Goal: Task Accomplishment & Management: Manage account settings

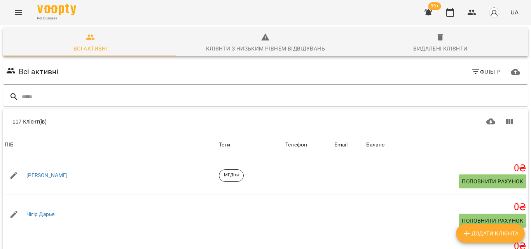
click at [332, 75] on div "Всі активні Фільтр" at bounding box center [266, 72] width 522 height 22
click at [459, 10] on button "button" at bounding box center [450, 12] width 19 height 19
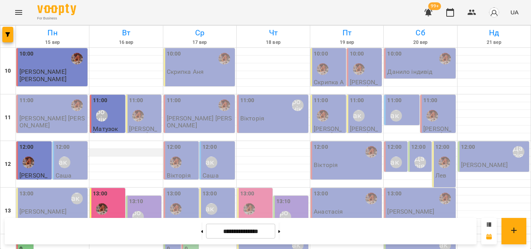
scroll to position [347, 0]
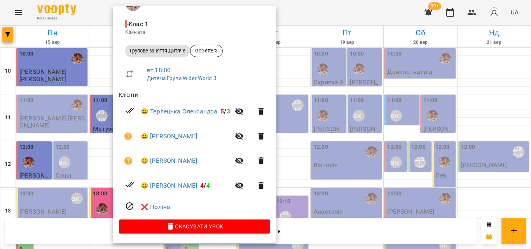
scroll to position [83, 0]
click at [167, 160] on link "😀 [PERSON_NAME]" at bounding box center [169, 160] width 56 height 9
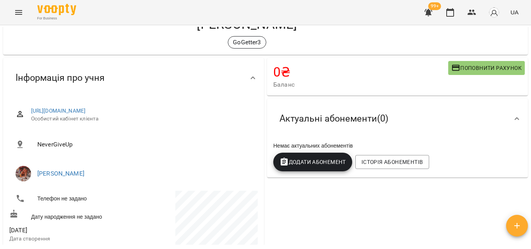
scroll to position [78, 0]
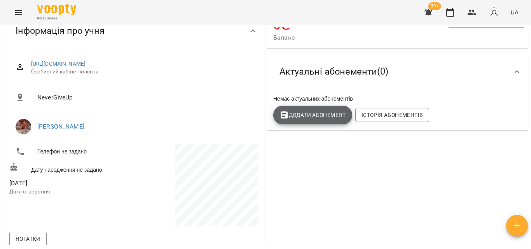
click at [322, 118] on span "Додати Абонемент" at bounding box center [313, 114] width 66 height 9
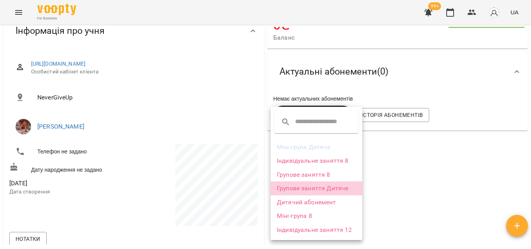
click at [306, 185] on li "Групове заняття Дитяче" at bounding box center [317, 189] width 92 height 14
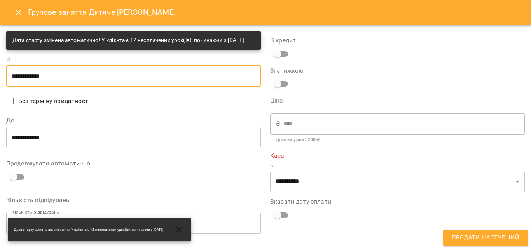
click at [27, 83] on input "**********" at bounding box center [133, 76] width 255 height 22
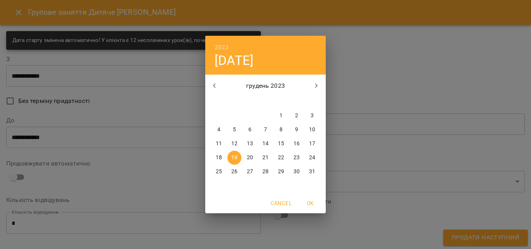
click at [265, 82] on p "грудень 2023" at bounding box center [266, 85] width 84 height 9
click at [263, 87] on p "грудень 2023" at bounding box center [266, 85] width 84 height 9
click at [252, 61] on h4 "[DATE]" at bounding box center [234, 60] width 39 height 16
click at [225, 45] on h6 "2023" at bounding box center [222, 47] width 14 height 11
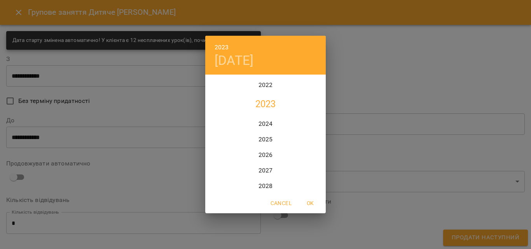
scroll to position [1944, 0]
click at [266, 92] on div "2025" at bounding box center [265, 91] width 121 height 16
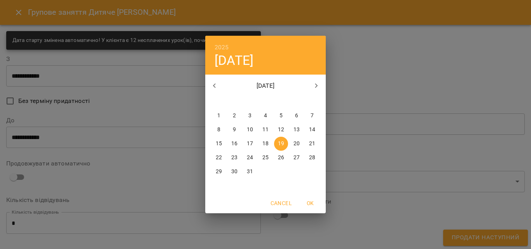
click at [212, 83] on icon "button" at bounding box center [214, 85] width 9 height 9
click at [232, 142] on p "16" at bounding box center [234, 144] width 6 height 8
type input "**********"
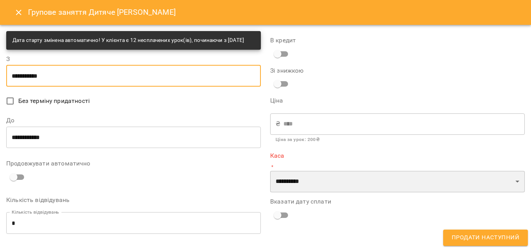
click at [310, 180] on select "**********" at bounding box center [397, 182] width 255 height 22
click at [511, 183] on select "**********" at bounding box center [397, 182] width 255 height 22
click at [513, 182] on select "**********" at bounding box center [397, 182] width 255 height 22
click at [292, 181] on select "**********" at bounding box center [397, 182] width 255 height 22
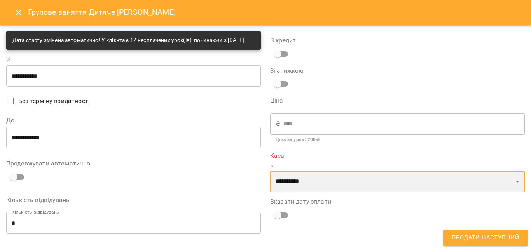
drag, startPoint x: 321, startPoint y: 183, endPoint x: 510, endPoint y: 180, distance: 189.4
click at [321, 183] on select "**********" at bounding box center [397, 182] width 255 height 22
click at [510, 180] on select "**********" at bounding box center [397, 182] width 255 height 22
select select "****"
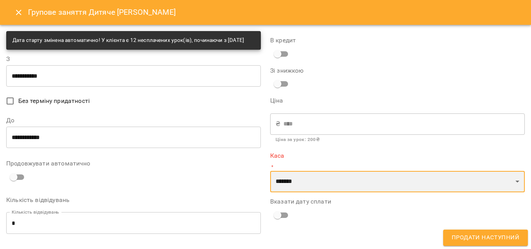
click at [270, 171] on select "**********" at bounding box center [397, 182] width 255 height 22
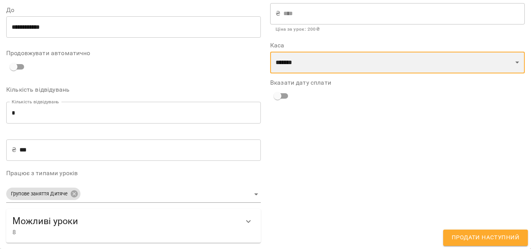
scroll to position [0, 0]
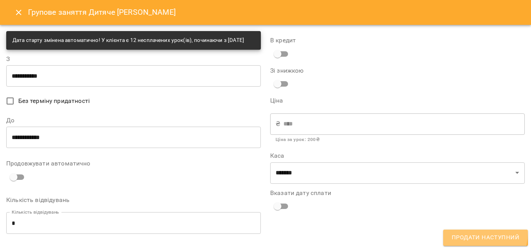
click at [466, 232] on button "Продати наступний" at bounding box center [485, 238] width 85 height 16
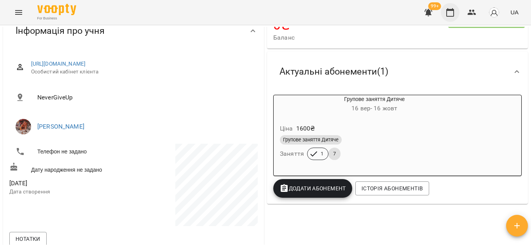
click at [447, 9] on icon "button" at bounding box center [450, 12] width 9 height 9
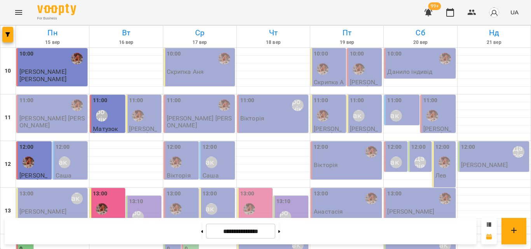
scroll to position [347, 0]
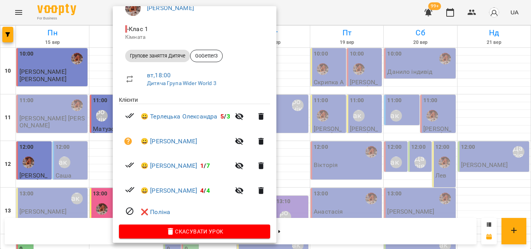
scroll to position [78, 0]
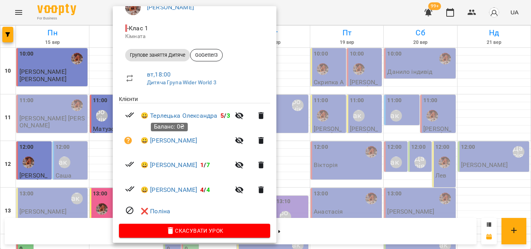
click at [167, 136] on div "Баланс: 0₴" at bounding box center [169, 126] width 37 height 19
click at [168, 141] on link "😀 [PERSON_NAME]" at bounding box center [169, 140] width 56 height 9
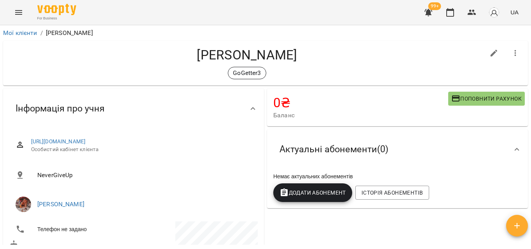
click at [320, 195] on span "Додати Абонемент" at bounding box center [313, 192] width 66 height 9
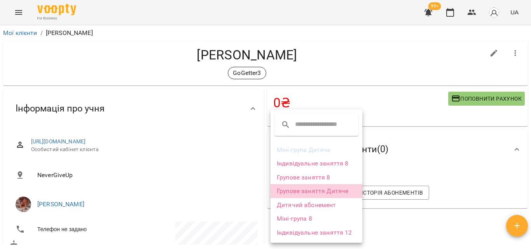
click at [313, 186] on li "Групове заняття Дитяче" at bounding box center [317, 191] width 92 height 14
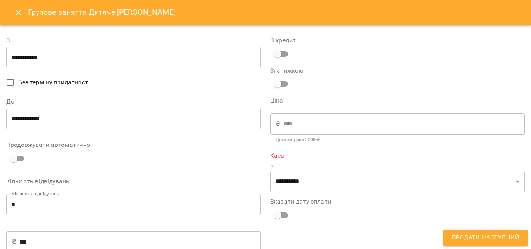
type input "**********"
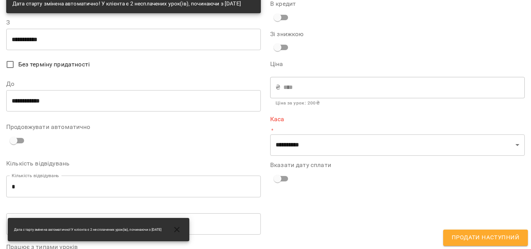
scroll to position [39, 0]
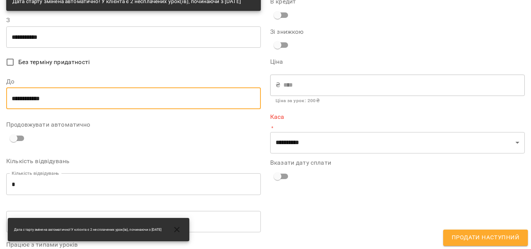
click at [35, 107] on input "**********" at bounding box center [133, 98] width 255 height 22
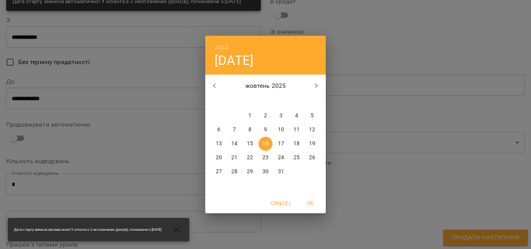
click at [292, 131] on span "11" at bounding box center [297, 130] width 14 height 8
type input "**********"
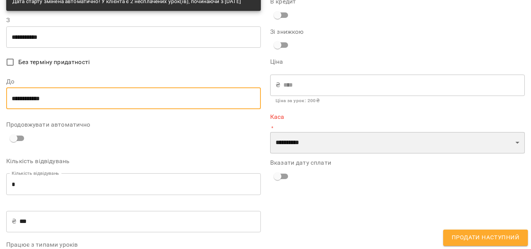
click at [324, 141] on select "**********" at bounding box center [397, 143] width 255 height 22
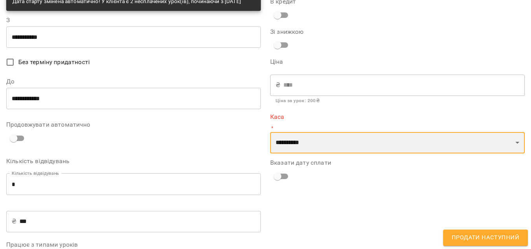
select select "****"
click at [270, 132] on select "**********" at bounding box center [397, 143] width 255 height 22
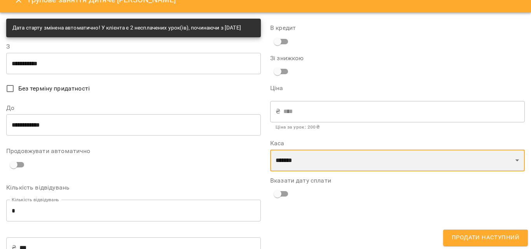
scroll to position [0, 0]
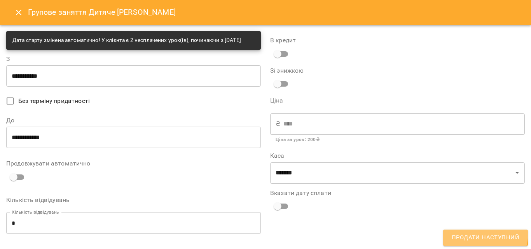
click at [464, 231] on button "Продати наступний" at bounding box center [485, 238] width 85 height 16
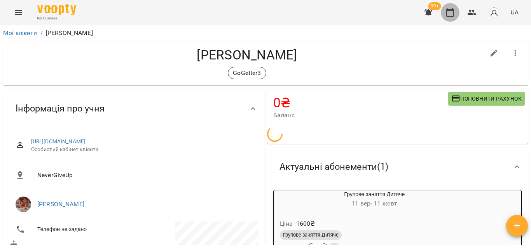
click at [459, 14] on button "button" at bounding box center [450, 12] width 19 height 19
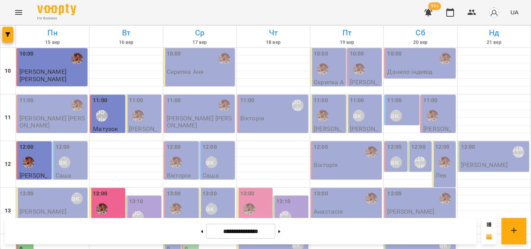
scroll to position [347, 0]
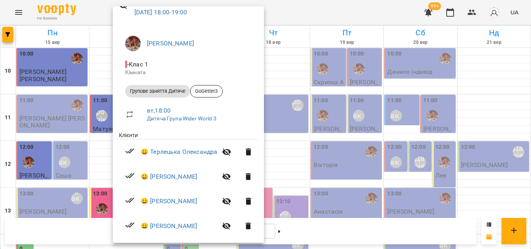
scroll to position [83, 0]
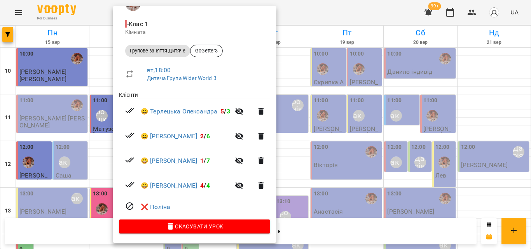
click at [296, 14] on div at bounding box center [265, 124] width 531 height 249
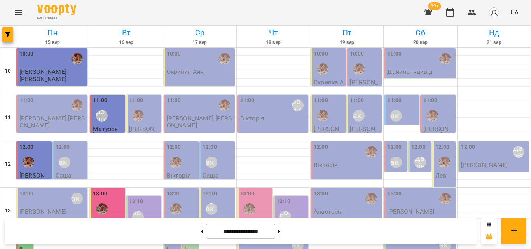
click at [296, 14] on div "For Business 99+ UA" at bounding box center [265, 12] width 531 height 25
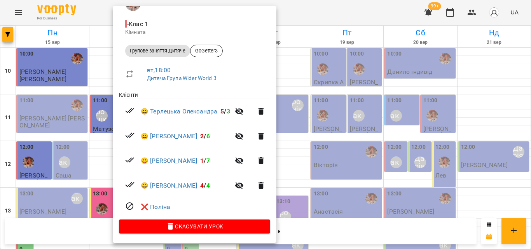
click at [315, 10] on div at bounding box center [265, 124] width 531 height 249
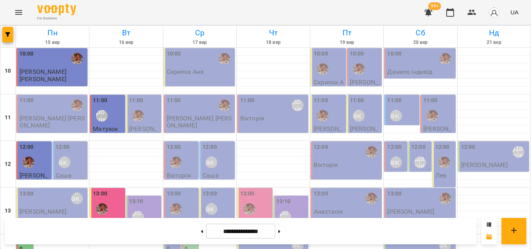
scroll to position [308, 0]
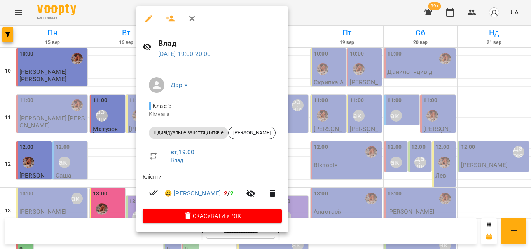
click at [309, 3] on div at bounding box center [265, 124] width 531 height 249
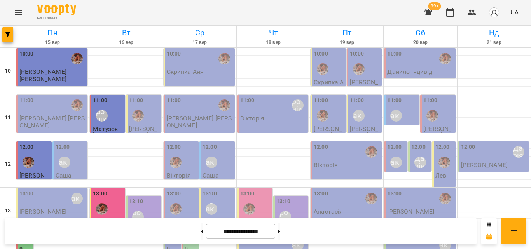
scroll to position [0, 0]
click at [214, 158] on div "Литвак Анна" at bounding box center [212, 163] width 18 height 18
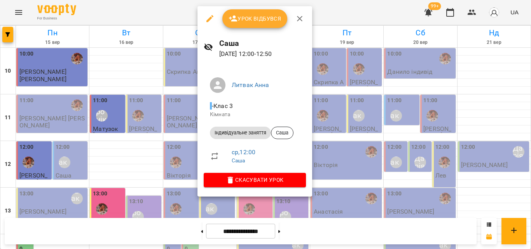
click at [183, 12] on div at bounding box center [265, 124] width 531 height 249
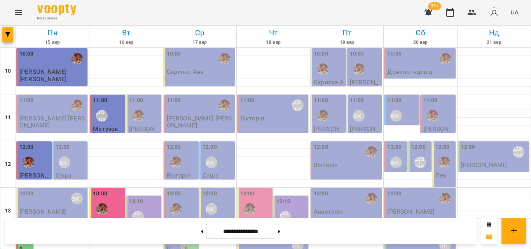
click at [189, 168] on div "12:00" at bounding box center [182, 157] width 31 height 28
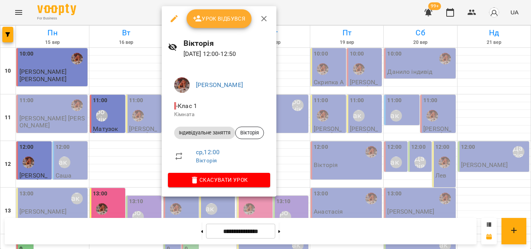
click at [150, 21] on div at bounding box center [265, 124] width 531 height 249
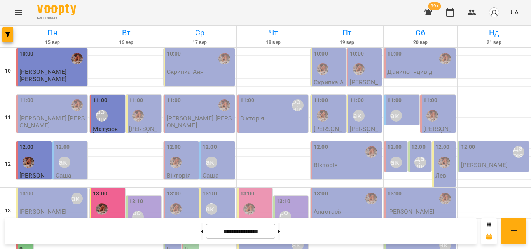
scroll to position [269, 0]
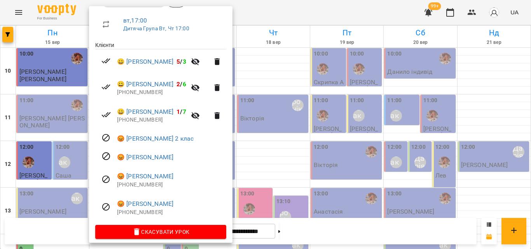
scroll to position [138, 0]
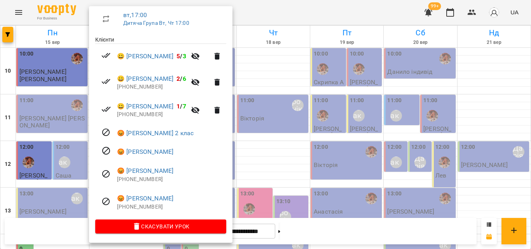
click at [263, 15] on div at bounding box center [265, 124] width 531 height 249
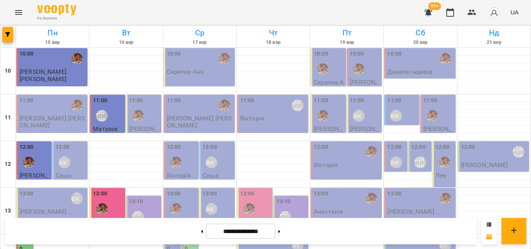
scroll to position [230, 0]
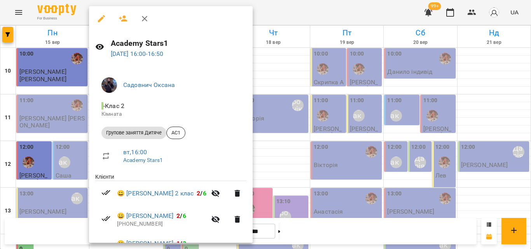
scroll to position [39, 0]
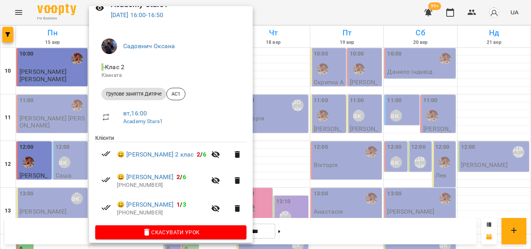
click at [278, 8] on div at bounding box center [265, 124] width 531 height 249
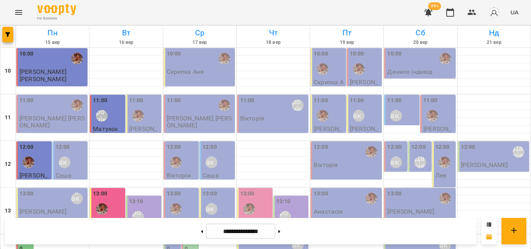
scroll to position [269, 0]
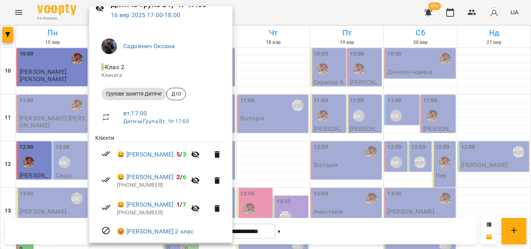
scroll to position [78, 0]
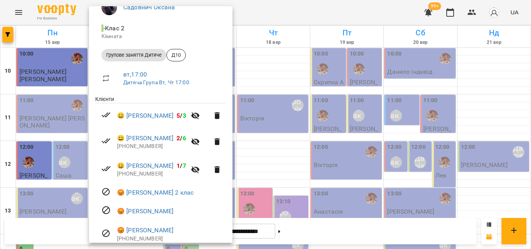
click at [309, 19] on div at bounding box center [265, 124] width 531 height 249
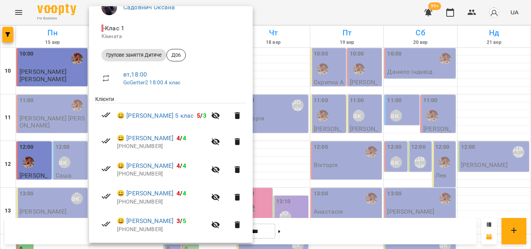
scroll to position [117, 0]
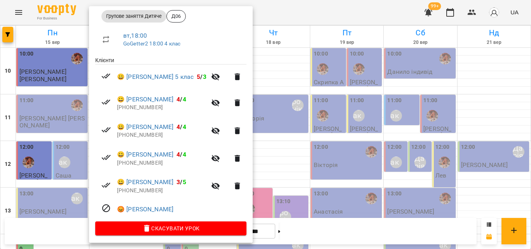
click at [346, 24] on div at bounding box center [265, 124] width 531 height 249
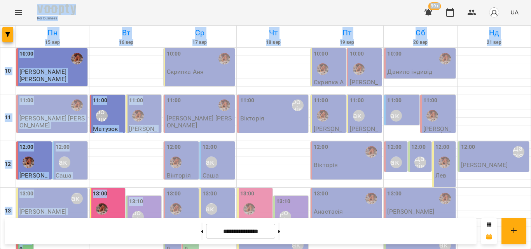
scroll to position [0, 0]
drag, startPoint x: 99, startPoint y: 117, endPoint x: 202, endPoint y: 1, distance: 155.6
click at [184, 21] on div "For Business 99+ UA" at bounding box center [265, 12] width 531 height 25
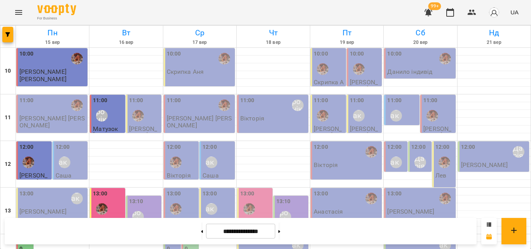
scroll to position [269, 0]
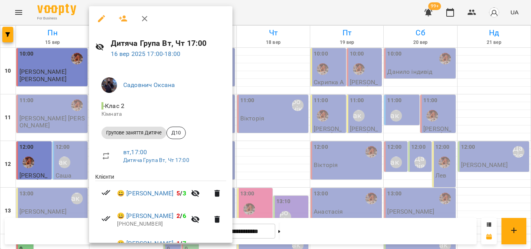
scroll to position [78, 0]
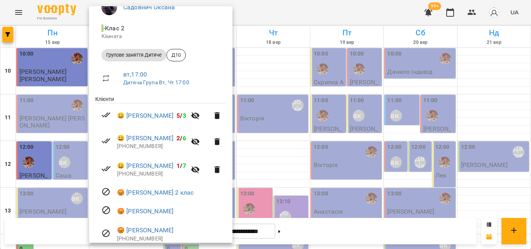
click at [286, 20] on div at bounding box center [265, 124] width 531 height 249
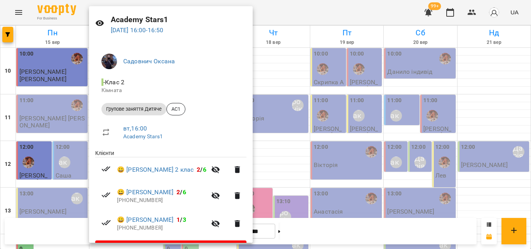
scroll to position [46, 0]
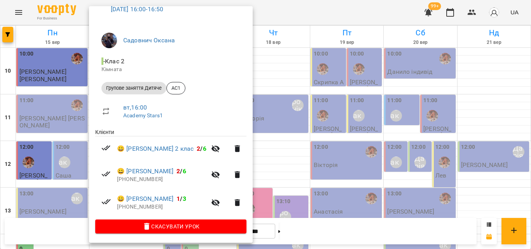
click at [301, 14] on div at bounding box center [265, 124] width 531 height 249
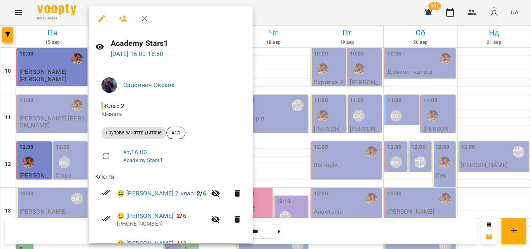
drag, startPoint x: 285, startPoint y: 17, endPoint x: 195, endPoint y: 99, distance: 121.6
click at [195, 99] on div "Academy Stars1 [DATE] 16:00 - 16:50 Садовнич [PERSON_NAME] - Клас 2 Кімната Гру…" at bounding box center [265, 124] width 531 height 249
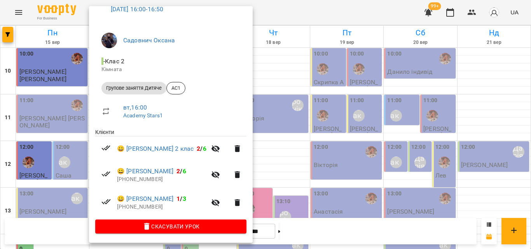
drag, startPoint x: 313, startPoint y: 17, endPoint x: 308, endPoint y: 17, distance: 4.3
click at [308, 17] on div at bounding box center [265, 124] width 531 height 249
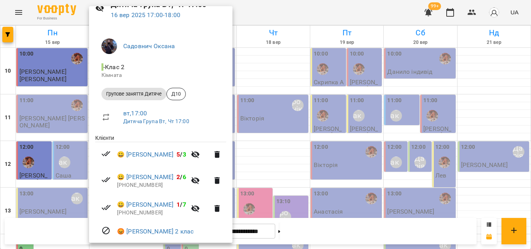
scroll to position [78, 0]
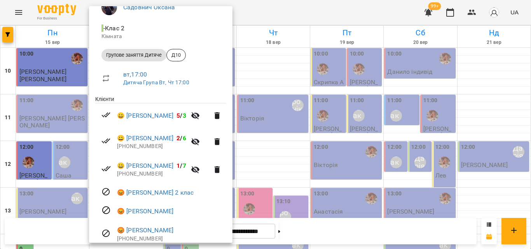
click at [329, 12] on div at bounding box center [265, 124] width 531 height 249
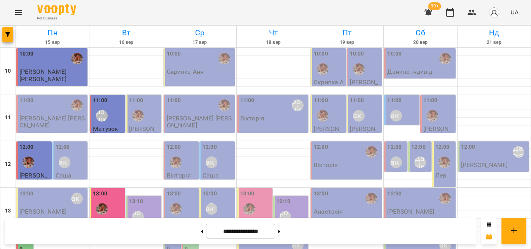
drag, startPoint x: 94, startPoint y: 82, endPoint x: 88, endPoint y: 90, distance: 10.1
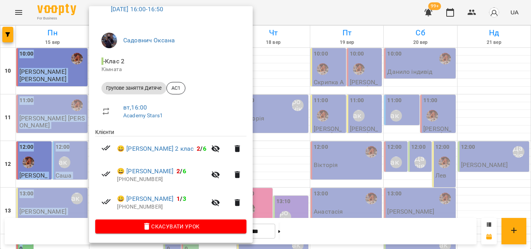
scroll to position [7, 0]
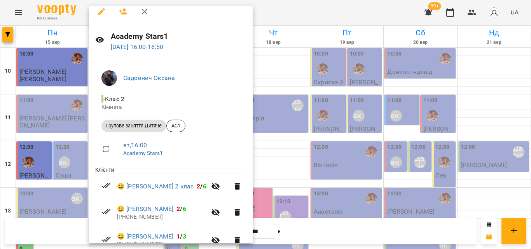
click at [280, 22] on div at bounding box center [265, 124] width 531 height 249
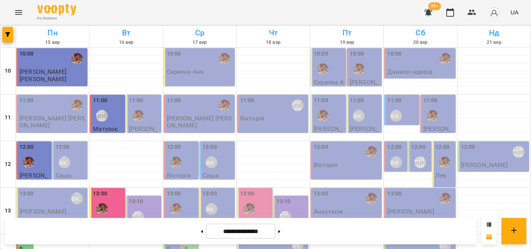
scroll to position [308, 0]
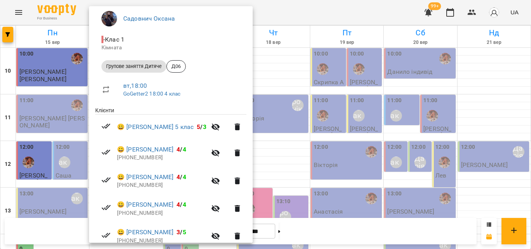
scroll to position [78, 0]
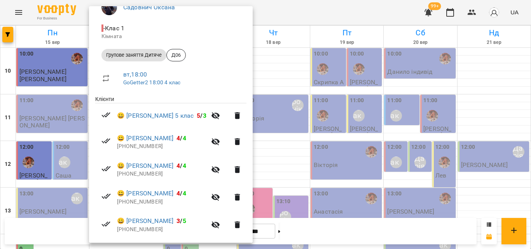
click at [291, 20] on div at bounding box center [265, 124] width 531 height 249
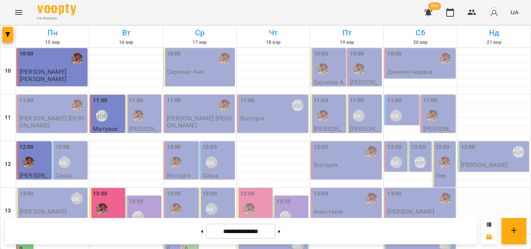
scroll to position [269, 0]
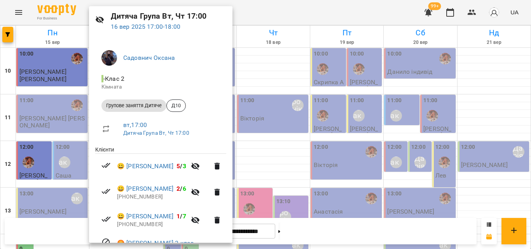
scroll to position [39, 0]
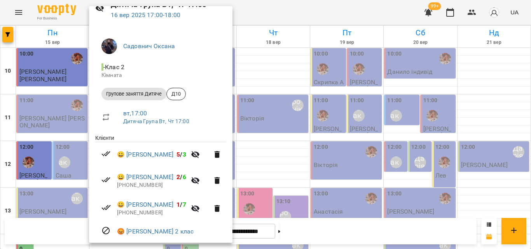
click at [288, 13] on div at bounding box center [265, 124] width 531 height 249
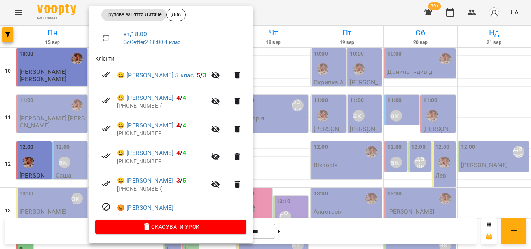
scroll to position [120, 0]
drag, startPoint x: 332, startPoint y: 6, endPoint x: 307, endPoint y: 20, distance: 29.1
click at [307, 20] on div at bounding box center [265, 124] width 531 height 249
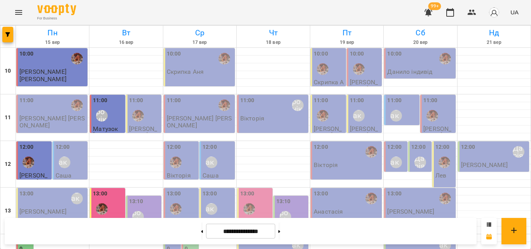
scroll to position [308, 0]
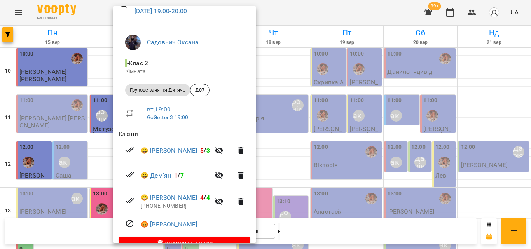
scroll to position [61, 0]
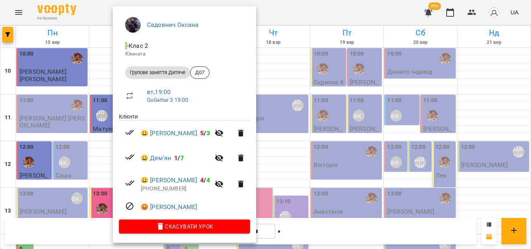
click at [309, 20] on div at bounding box center [265, 124] width 531 height 249
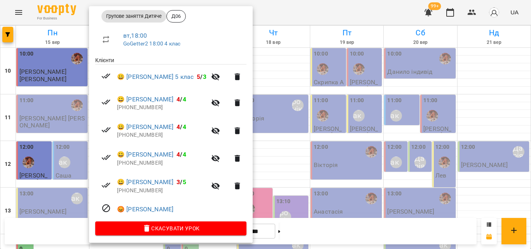
scroll to position [120, 0]
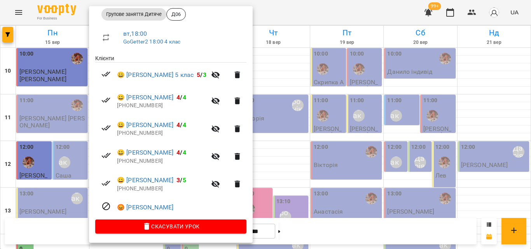
click at [290, 14] on div at bounding box center [265, 124] width 531 height 249
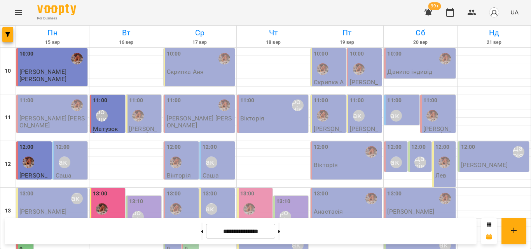
scroll to position [347, 0]
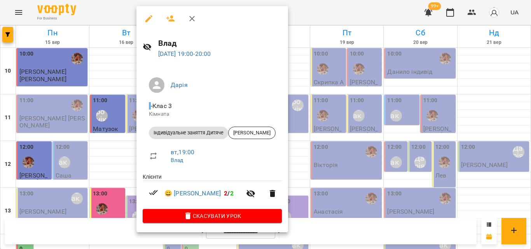
click at [315, 6] on div at bounding box center [265, 124] width 531 height 249
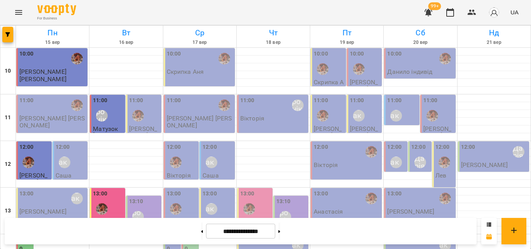
scroll to position [152, 0]
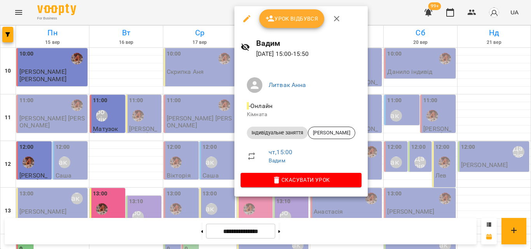
click at [381, 9] on div at bounding box center [265, 124] width 531 height 249
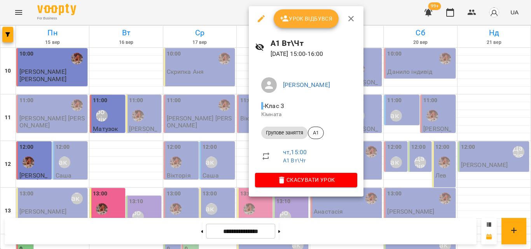
click at [369, 20] on div at bounding box center [265, 124] width 531 height 249
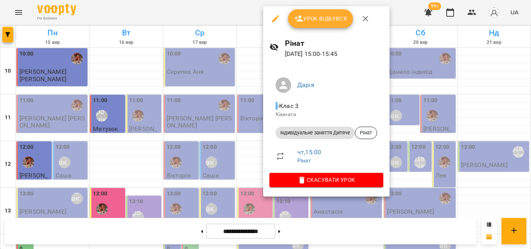
click at [395, 19] on div at bounding box center [265, 124] width 531 height 249
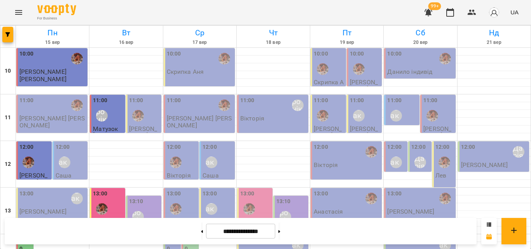
scroll to position [347, 0]
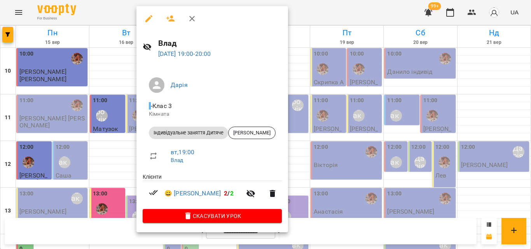
click at [310, 8] on div at bounding box center [265, 124] width 531 height 249
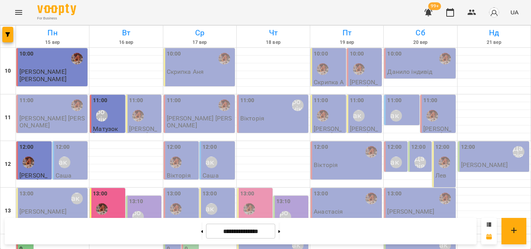
scroll to position [75, 0]
click at [210, 157] on div "Литвак Анна" at bounding box center [212, 163] width 12 height 12
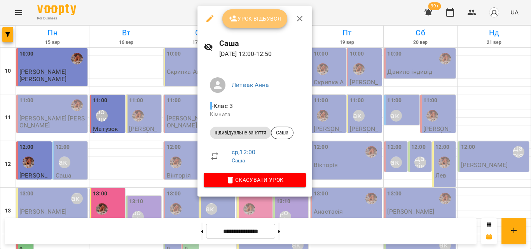
click at [256, 25] on button "Урок відбувся" at bounding box center [254, 18] width 65 height 19
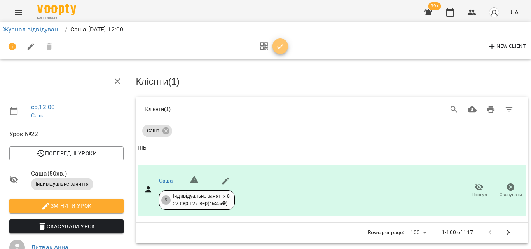
click at [280, 51] on icon "button" at bounding box center [280, 46] width 9 height 9
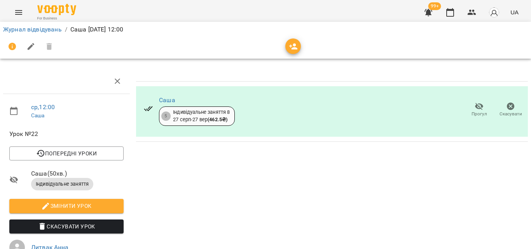
click at [463, 16] on div "99+ UA" at bounding box center [470, 12] width 103 height 20
click at [449, 16] on icon "button" at bounding box center [450, 12] width 9 height 9
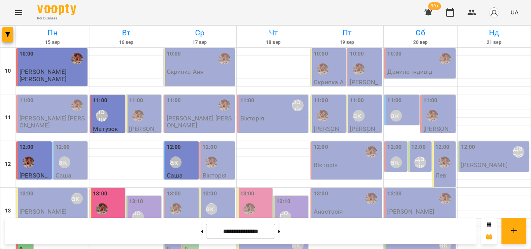
scroll to position [117, 0]
click at [190, 190] on div "13:00" at bounding box center [182, 204] width 31 height 28
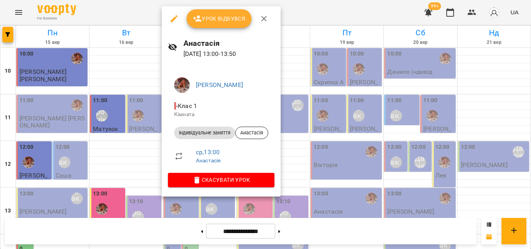
click at [146, 12] on div at bounding box center [265, 124] width 531 height 249
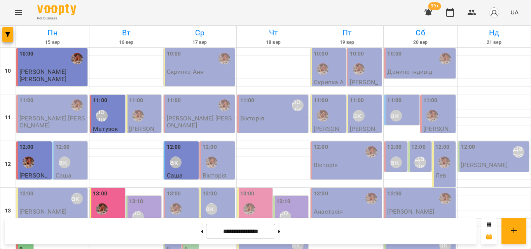
click at [204, 200] on div "Литвак Анна" at bounding box center [212, 209] width 18 height 18
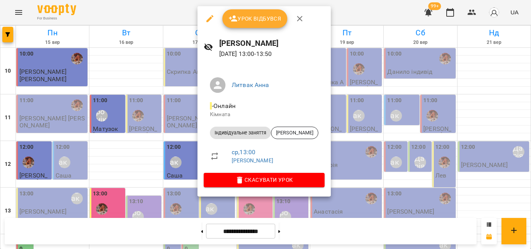
click at [169, 12] on div at bounding box center [265, 124] width 531 height 249
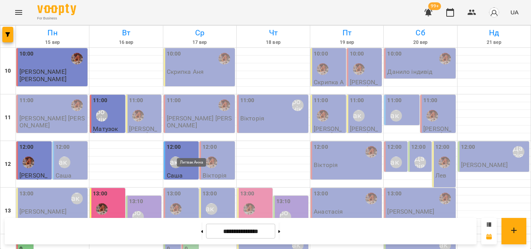
scroll to position [156, 0]
drag, startPoint x: 240, startPoint y: 159, endPoint x: 229, endPoint y: 161, distance: 11.4
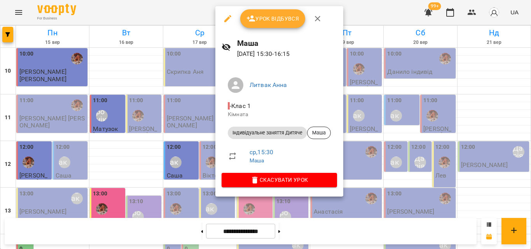
click at [179, 13] on div at bounding box center [265, 124] width 531 height 249
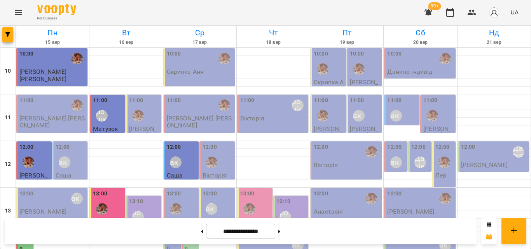
scroll to position [117, 0]
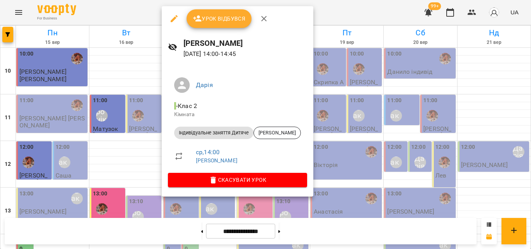
click at [329, 14] on div at bounding box center [265, 124] width 531 height 249
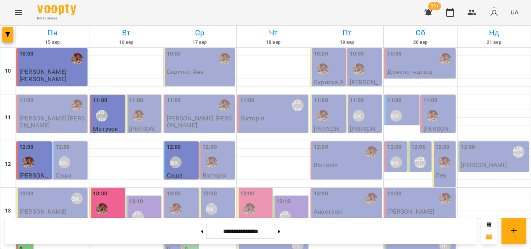
scroll to position [78, 0]
click at [209, 200] on div "Литвак Анна" at bounding box center [212, 209] width 18 height 18
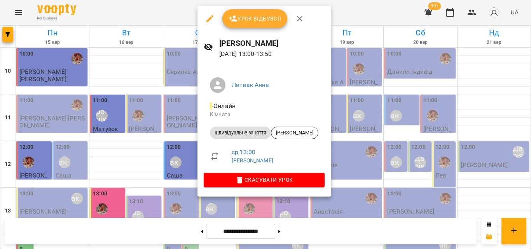
click at [166, 12] on div at bounding box center [265, 124] width 531 height 249
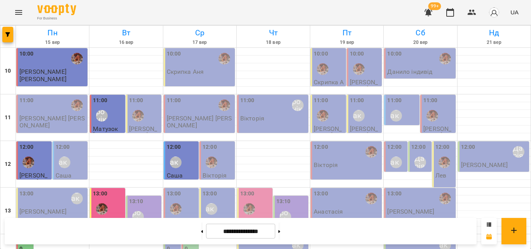
click at [167, 200] on div at bounding box center [176, 209] width 18 height 18
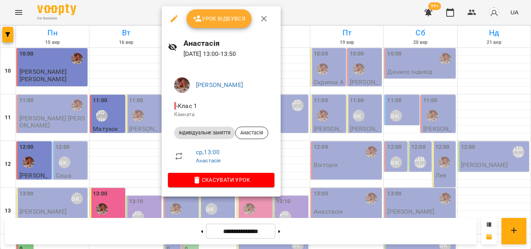
click at [306, 17] on div at bounding box center [265, 124] width 531 height 249
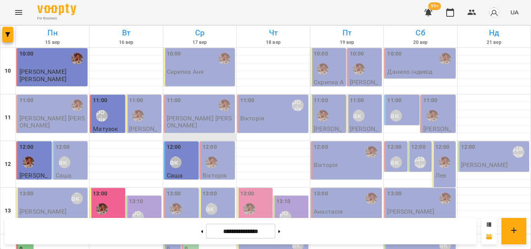
scroll to position [36, 0]
click at [187, 190] on div "13:00" at bounding box center [182, 204] width 31 height 28
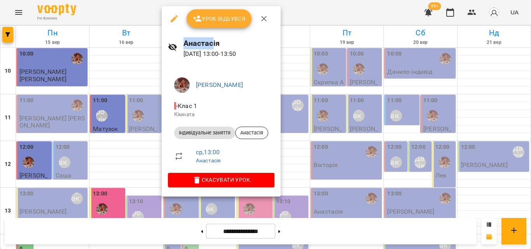
drag, startPoint x: 212, startPoint y: 32, endPoint x: 221, endPoint y: 18, distance: 16.6
click at [221, 18] on div "Урок відбувся Анастасія 17 вер 2025 13:00 - 13:50 Анна Клочаник - Клас 1 Кімнат…" at bounding box center [221, 101] width 119 height 190
click at [224, 17] on span "Урок відбувся" at bounding box center [219, 18] width 53 height 9
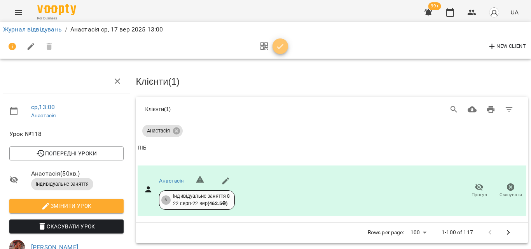
click at [276, 49] on icon "button" at bounding box center [280, 46] width 9 height 9
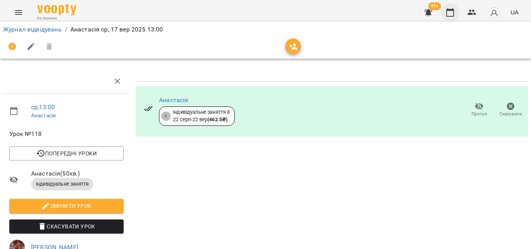
click at [452, 15] on icon "button" at bounding box center [450, 12] width 9 height 9
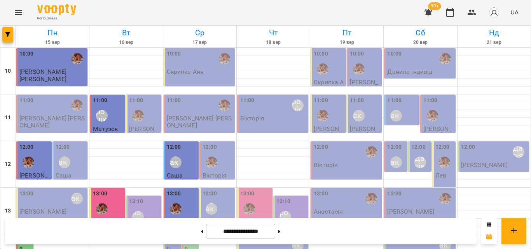
scroll to position [78, 0]
click at [218, 200] on div "Литвак Анна" at bounding box center [212, 209] width 18 height 18
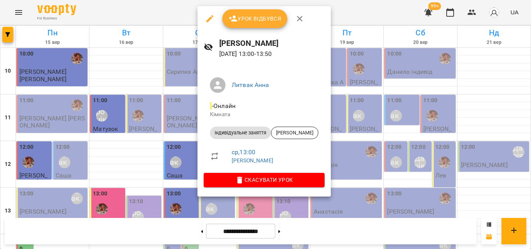
click at [184, 11] on div at bounding box center [265, 124] width 531 height 249
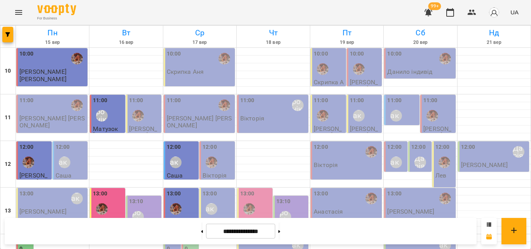
click at [167, 236] on label "14:00" at bounding box center [173, 244] width 12 height 17
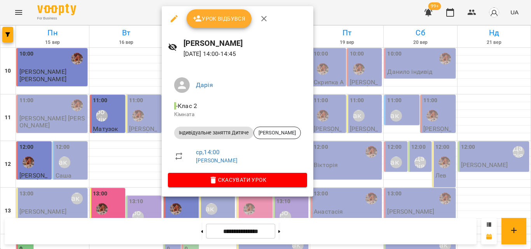
click at [370, 15] on div at bounding box center [265, 124] width 531 height 249
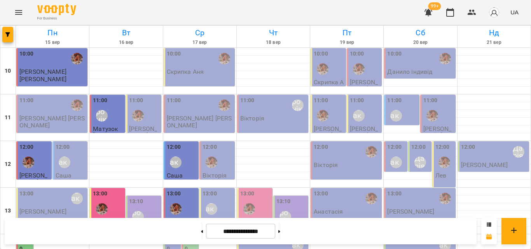
click at [275, 5] on div "For Business 99+ UA" at bounding box center [265, 12] width 531 height 25
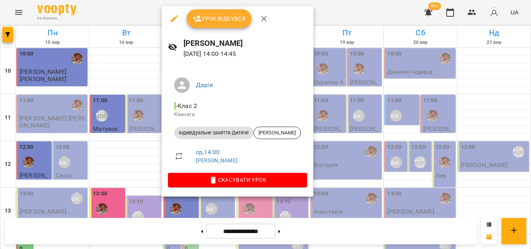
click at [337, 23] on div at bounding box center [265, 124] width 531 height 249
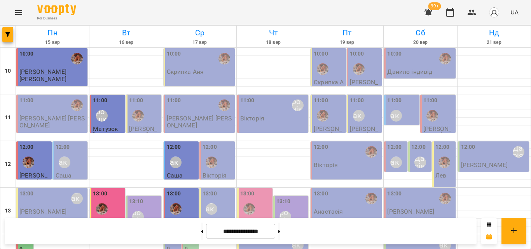
click at [190, 236] on label "14:00" at bounding box center [191, 244] width 12 height 17
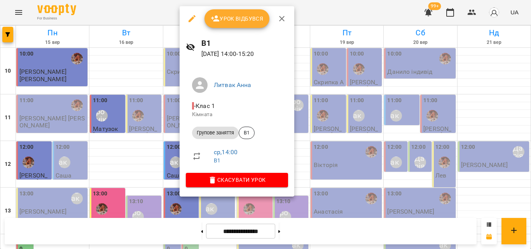
click at [348, 4] on div at bounding box center [265, 124] width 531 height 249
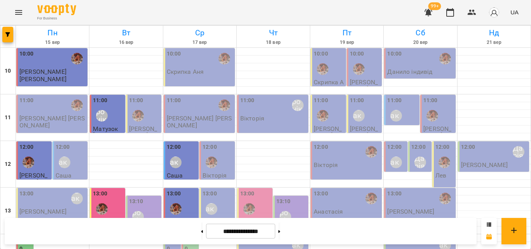
click at [192, 236] on label "14:00" at bounding box center [191, 244] width 12 height 17
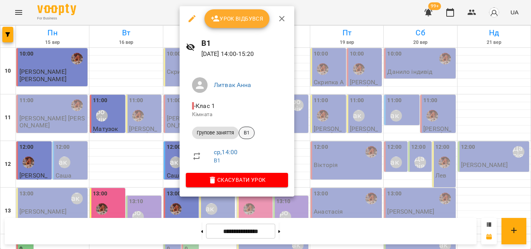
click at [246, 130] on span "В1" at bounding box center [246, 132] width 15 height 7
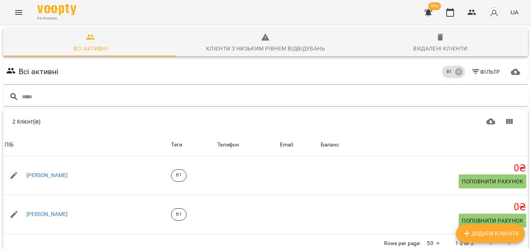
scroll to position [34, 0]
click at [454, 13] on icon "button" at bounding box center [450, 12] width 8 height 9
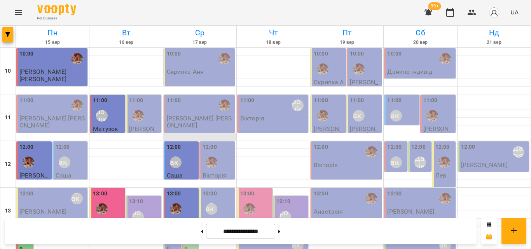
scroll to position [78, 0]
click at [171, 236] on label "14:00" at bounding box center [173, 244] width 12 height 17
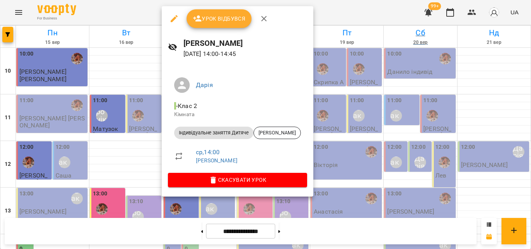
drag, startPoint x: 357, startPoint y: 10, endPoint x: 397, endPoint y: 35, distance: 47.6
click at [357, 10] on div at bounding box center [265, 124] width 531 height 249
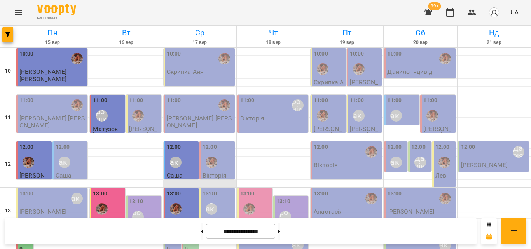
scroll to position [117, 0]
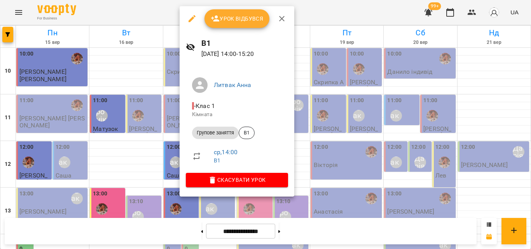
click at [321, 10] on div at bounding box center [265, 124] width 531 height 249
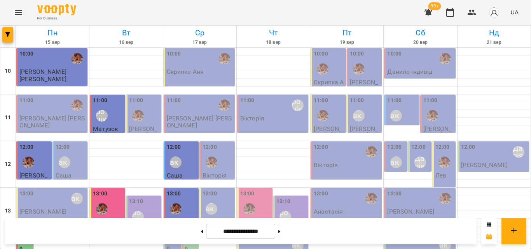
scroll to position [0, 0]
click at [78, 163] on div "12:00 Литвак Анна" at bounding box center [71, 157] width 31 height 28
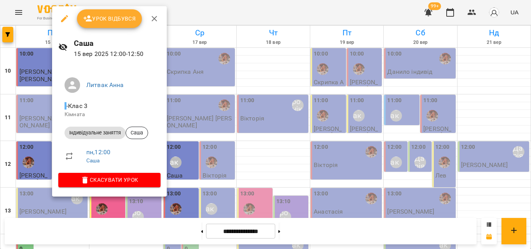
click at [220, 7] on div at bounding box center [265, 124] width 531 height 249
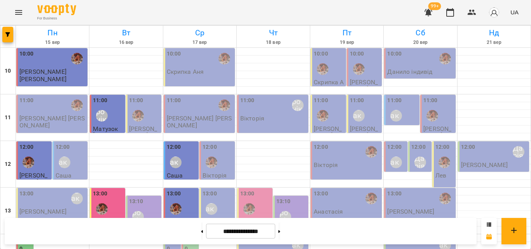
scroll to position [156, 0]
click at [398, 188] on div "13:00 Олександра" at bounding box center [419, 207] width 71 height 38
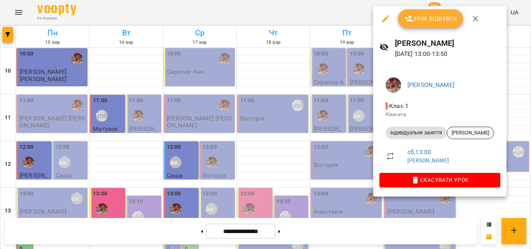
click at [492, 133] on span "[PERSON_NAME]" at bounding box center [470, 132] width 47 height 7
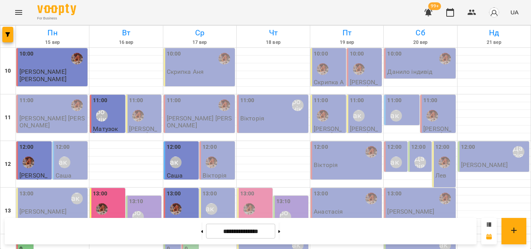
scroll to position [117, 0]
click at [217, 190] on div "13:00 Литвак Анна" at bounding box center [218, 204] width 31 height 29
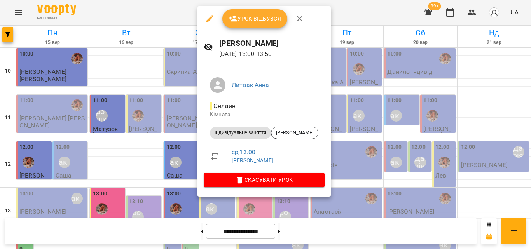
click at [183, 17] on div at bounding box center [265, 124] width 531 height 249
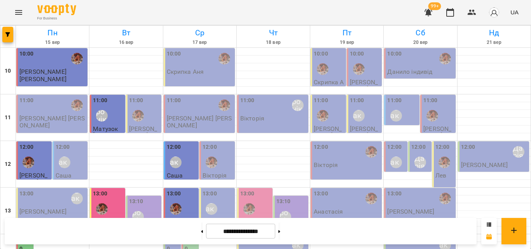
scroll to position [156, 0]
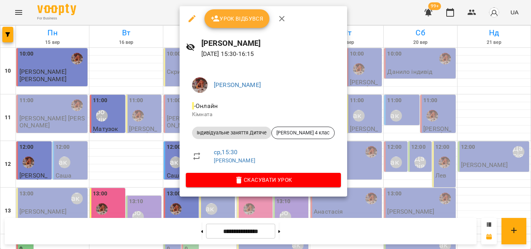
click at [168, 15] on div at bounding box center [265, 124] width 531 height 249
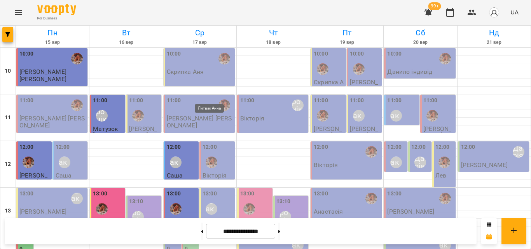
scroll to position [78, 0]
click at [219, 190] on div "13:00 Литвак Анна" at bounding box center [218, 204] width 31 height 28
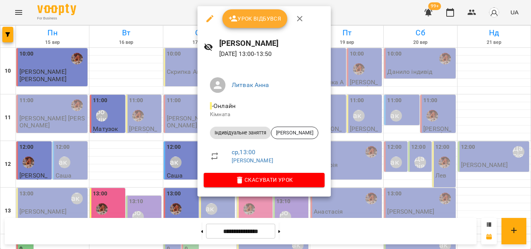
click at [174, 12] on div at bounding box center [265, 124] width 531 height 249
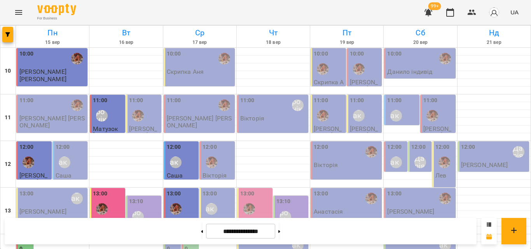
scroll to position [117, 0]
click at [186, 236] on label "14:00" at bounding box center [191, 244] width 12 height 17
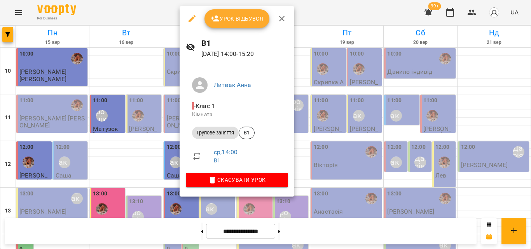
click at [155, 13] on div at bounding box center [265, 124] width 531 height 249
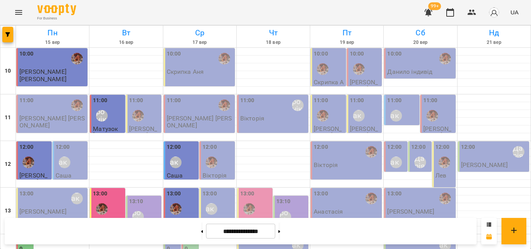
scroll to position [156, 0]
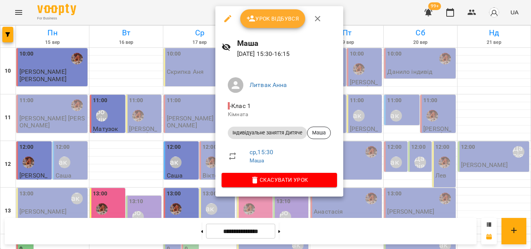
click at [191, 24] on div at bounding box center [265, 124] width 531 height 249
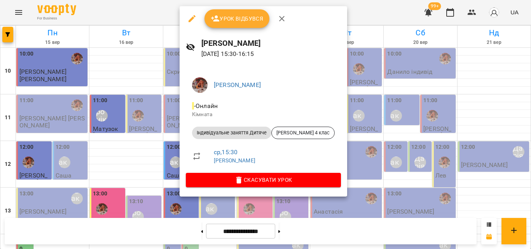
click at [145, 6] on div at bounding box center [265, 124] width 531 height 249
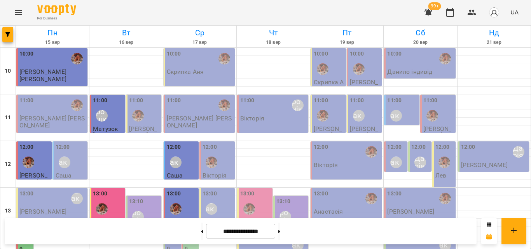
scroll to position [117, 0]
click at [187, 236] on label "14:00" at bounding box center [191, 244] width 12 height 17
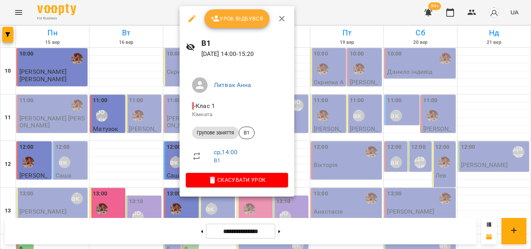
click at [163, 9] on div at bounding box center [265, 124] width 531 height 249
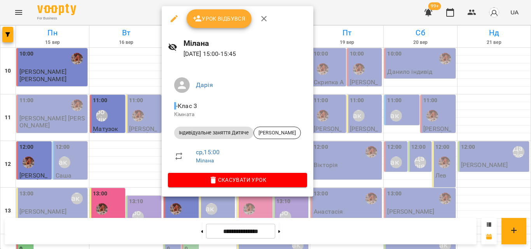
click at [142, 23] on div at bounding box center [265, 124] width 531 height 249
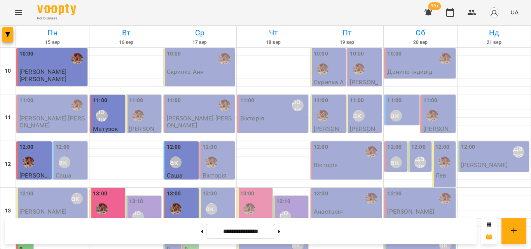
scroll to position [156, 0]
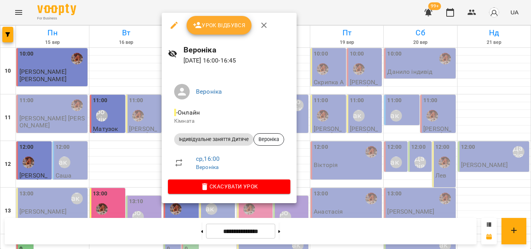
click at [121, 13] on div at bounding box center [265, 124] width 531 height 249
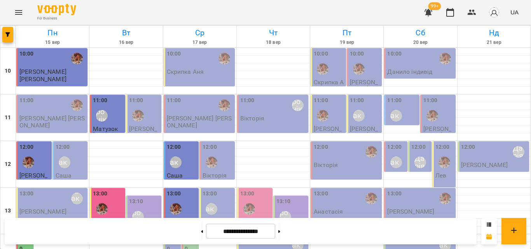
scroll to position [194, 0]
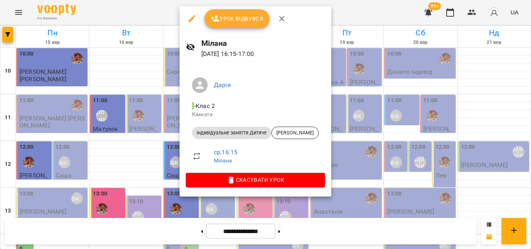
click at [150, 13] on div at bounding box center [265, 124] width 531 height 249
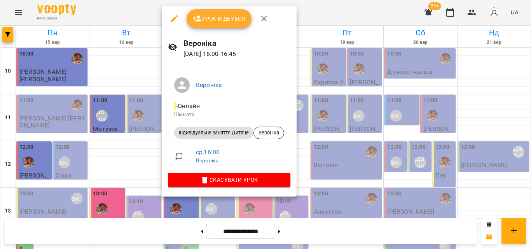
click at [129, 8] on div at bounding box center [265, 124] width 531 height 249
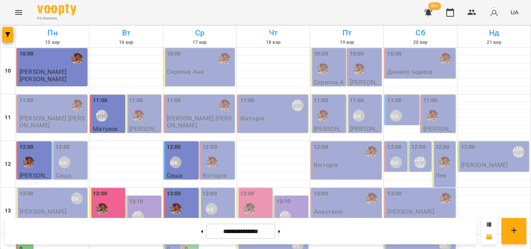
scroll to position [233, 0]
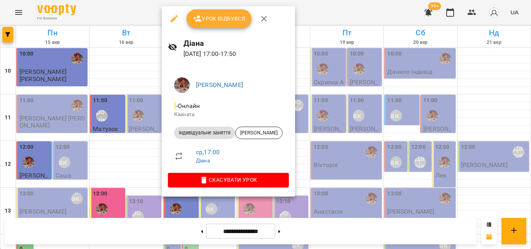
click at [133, 15] on div at bounding box center [265, 124] width 531 height 249
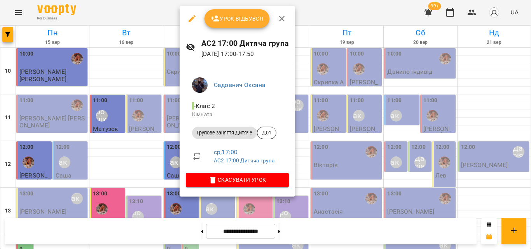
click at [155, 9] on div at bounding box center [265, 124] width 531 height 249
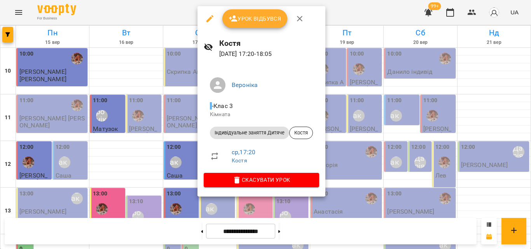
drag, startPoint x: 174, startPoint y: 15, endPoint x: 216, endPoint y: 194, distance: 184.1
click at [175, 15] on div at bounding box center [265, 124] width 531 height 249
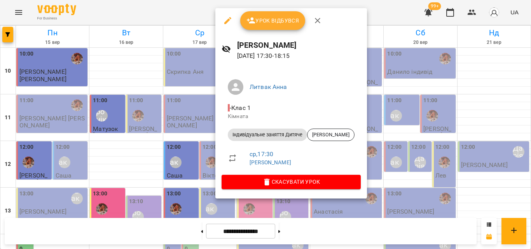
click at [170, 12] on div at bounding box center [265, 124] width 531 height 249
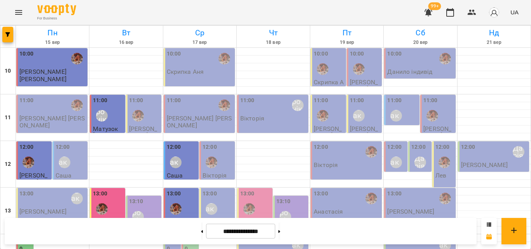
scroll to position [311, 0]
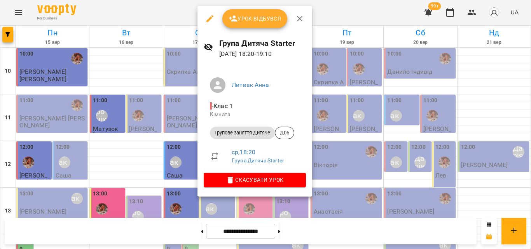
click at [175, 17] on div at bounding box center [265, 124] width 531 height 249
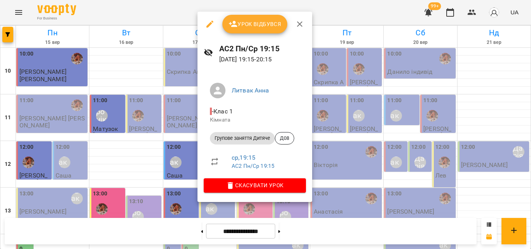
click at [166, 18] on div at bounding box center [265, 124] width 531 height 249
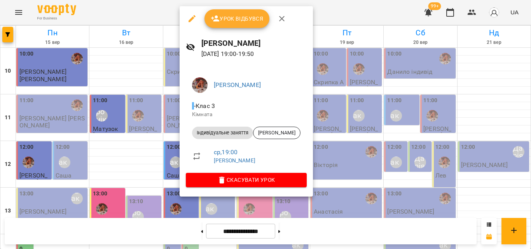
click at [148, 16] on div at bounding box center [265, 124] width 531 height 249
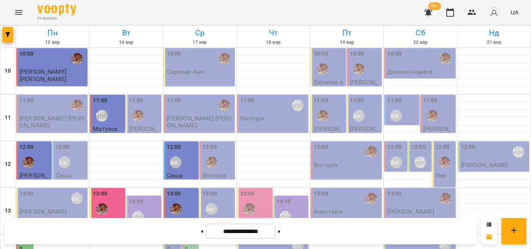
scroll to position [194, 0]
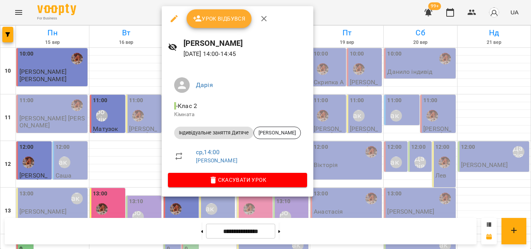
click at [316, 16] on div at bounding box center [265, 124] width 531 height 249
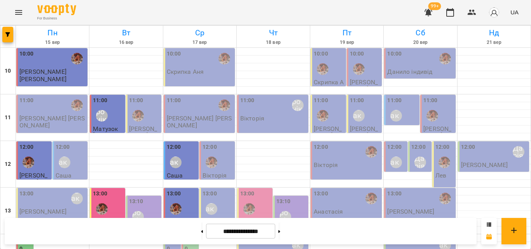
scroll to position [117, 0]
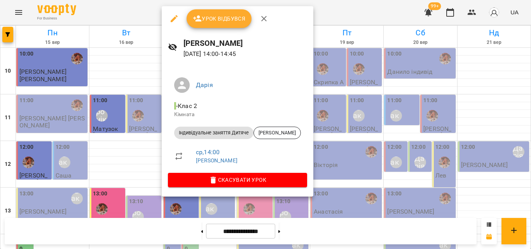
click at [337, 11] on div at bounding box center [265, 124] width 531 height 249
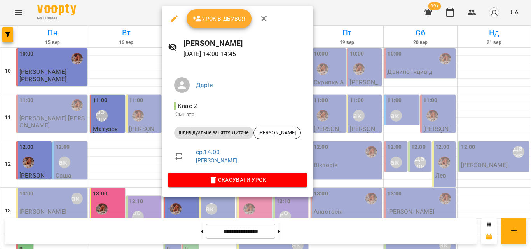
click at [328, 18] on div at bounding box center [265, 124] width 531 height 249
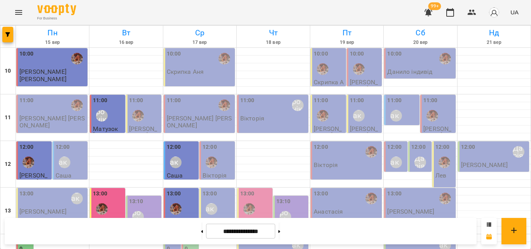
click at [188, 236] on label "14:00" at bounding box center [191, 244] width 12 height 17
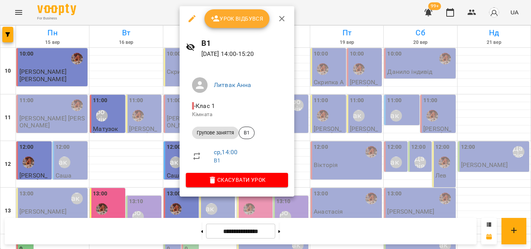
click at [142, 5] on div at bounding box center [265, 124] width 531 height 249
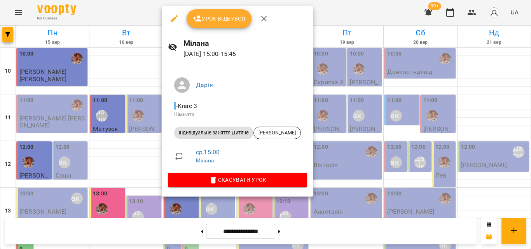
click at [150, 16] on div at bounding box center [265, 124] width 531 height 249
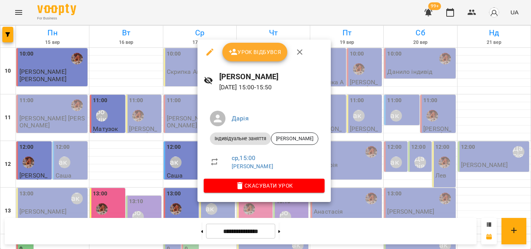
drag, startPoint x: 145, startPoint y: 16, endPoint x: 163, endPoint y: 13, distance: 18.6
click at [163, 13] on div at bounding box center [265, 124] width 531 height 249
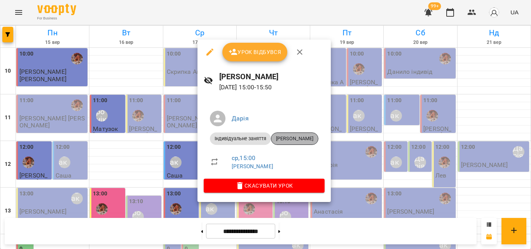
click at [281, 140] on span "[PERSON_NAME]" at bounding box center [294, 138] width 47 height 7
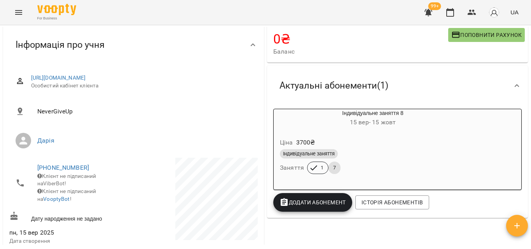
scroll to position [78, 0]
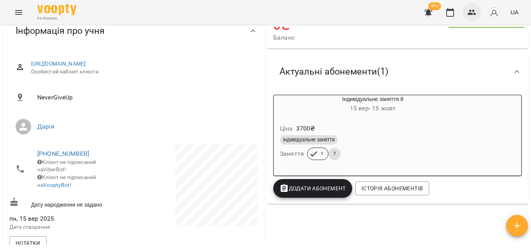
click at [469, 12] on icon "button" at bounding box center [471, 12] width 9 height 9
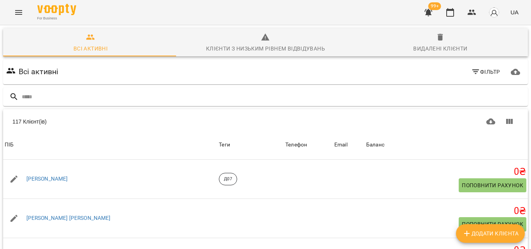
scroll to position [428, 0]
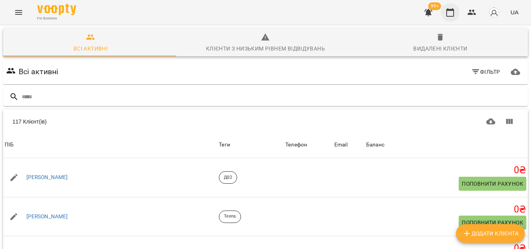
click at [447, 18] on button "button" at bounding box center [450, 12] width 19 height 19
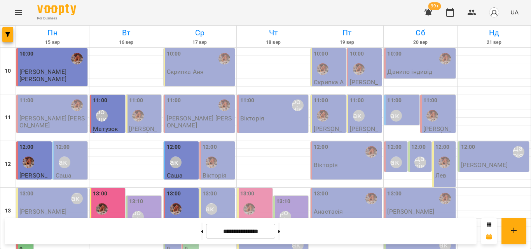
scroll to position [156, 0]
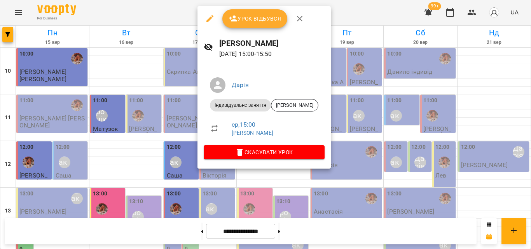
click at [349, 7] on div at bounding box center [265, 124] width 531 height 249
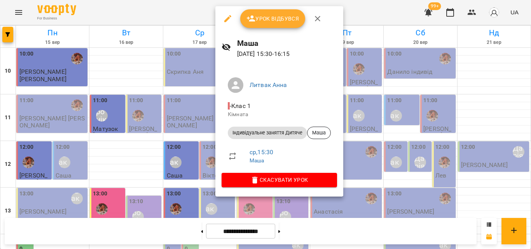
click at [182, 5] on div at bounding box center [265, 124] width 531 height 249
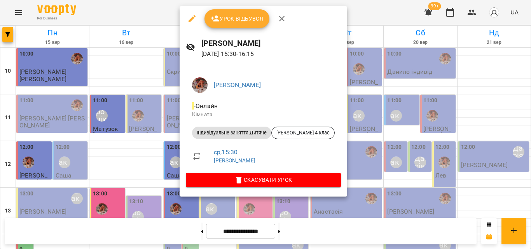
click at [161, 14] on div at bounding box center [265, 124] width 531 height 249
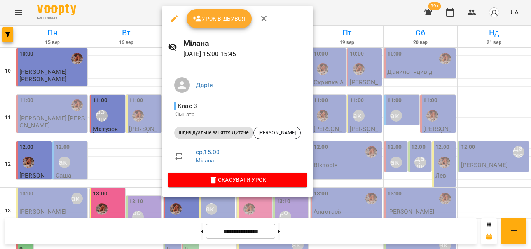
click at [153, 16] on div at bounding box center [265, 124] width 531 height 249
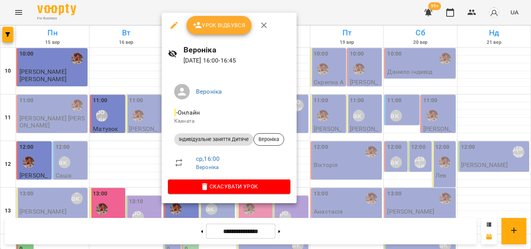
click at [150, 14] on div at bounding box center [265, 124] width 531 height 249
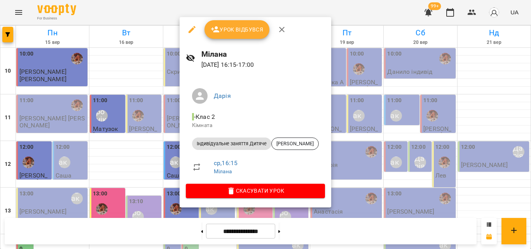
click at [155, 12] on div at bounding box center [265, 124] width 531 height 249
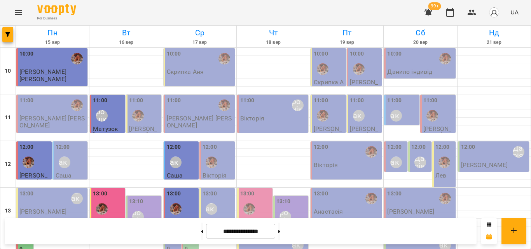
click at [170, 236] on label "14:00" at bounding box center [173, 244] width 12 height 17
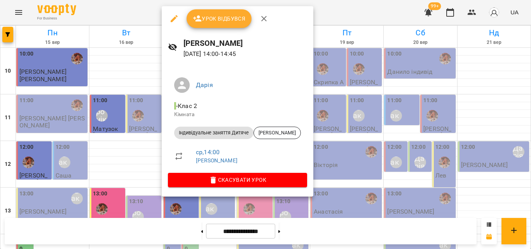
click at [128, 15] on div at bounding box center [265, 124] width 531 height 249
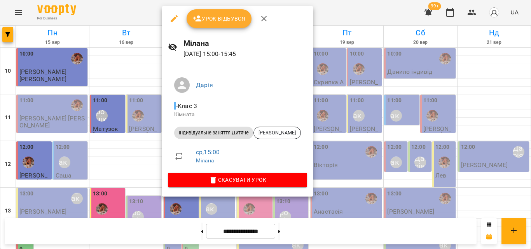
click at [128, 8] on div at bounding box center [265, 124] width 531 height 249
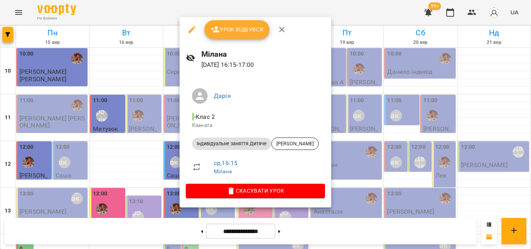
click at [137, 14] on div at bounding box center [265, 124] width 531 height 249
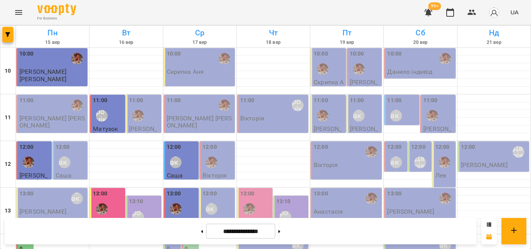
scroll to position [233, 0]
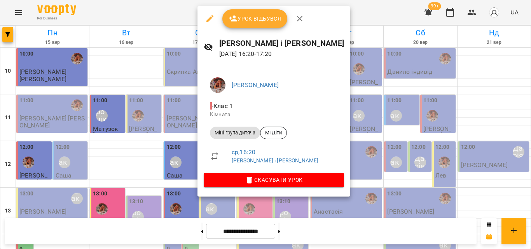
click at [180, 24] on div at bounding box center [265, 124] width 531 height 249
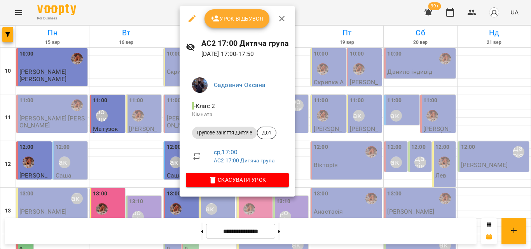
click at [138, 14] on div at bounding box center [265, 124] width 531 height 249
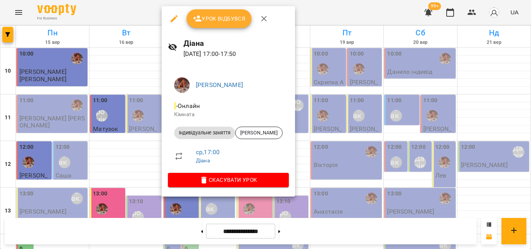
click at [132, 16] on div at bounding box center [265, 124] width 531 height 249
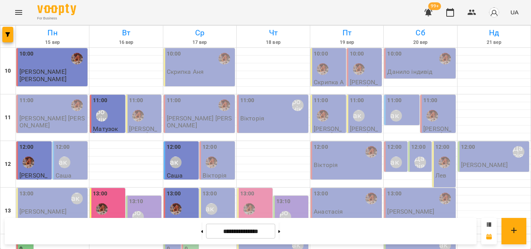
scroll to position [347, 0]
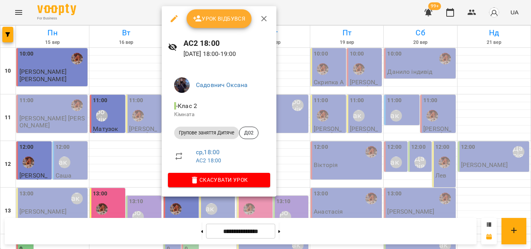
click at [159, 6] on div at bounding box center [265, 124] width 531 height 249
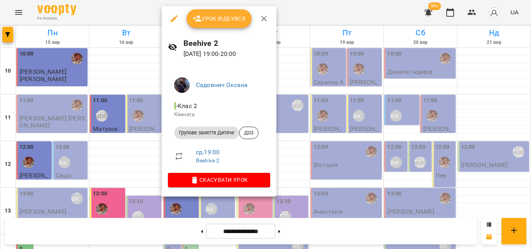
click at [128, 1] on div at bounding box center [265, 124] width 531 height 249
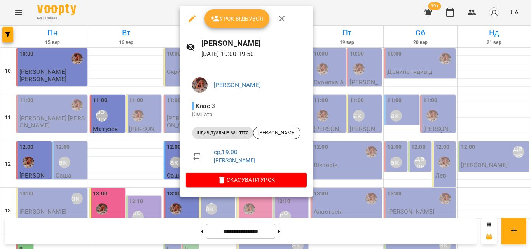
click at [133, 14] on div at bounding box center [265, 124] width 531 height 249
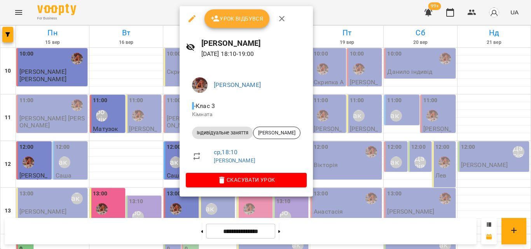
click at [164, 16] on div at bounding box center [265, 124] width 531 height 249
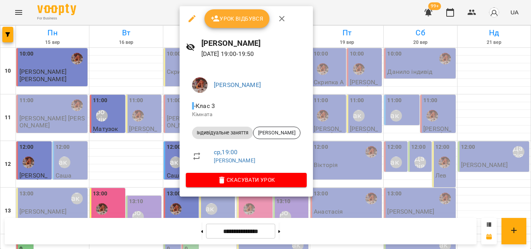
click at [160, 15] on div at bounding box center [265, 124] width 531 height 249
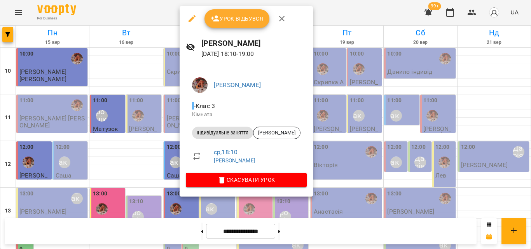
click at [172, 12] on div at bounding box center [265, 124] width 531 height 249
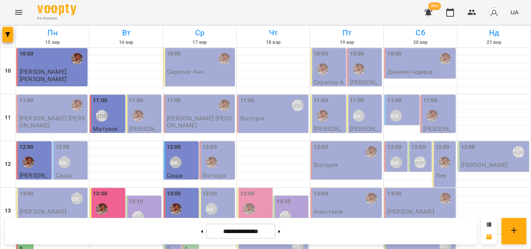
scroll to position [308, 0]
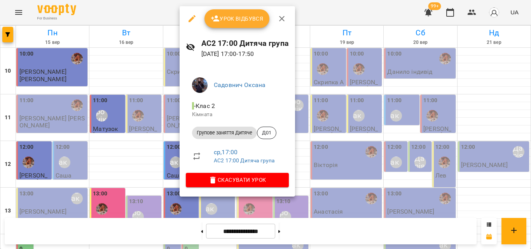
click at [168, 16] on div at bounding box center [265, 124] width 531 height 249
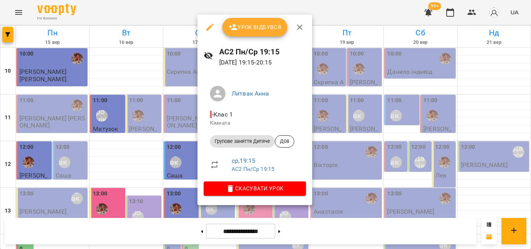
click at [177, 8] on div at bounding box center [265, 124] width 531 height 249
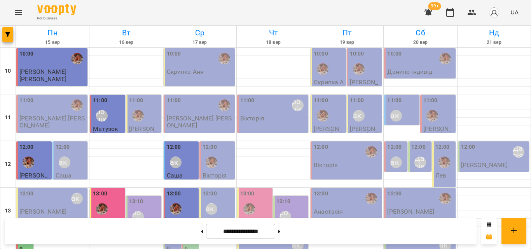
scroll to position [114, 0]
click at [227, 190] on div "13:00 Литвак Анна" at bounding box center [218, 204] width 31 height 28
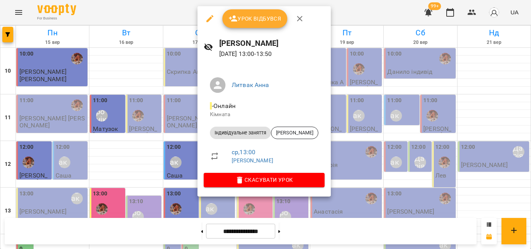
click at [183, 13] on div at bounding box center [265, 124] width 531 height 249
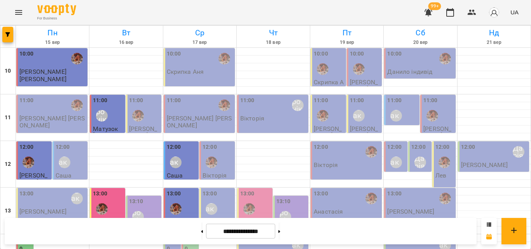
scroll to position [152, 0]
click at [170, 236] on label "14:00" at bounding box center [173, 244] width 12 height 17
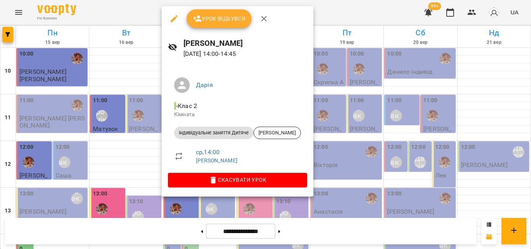
click at [147, 15] on div at bounding box center [265, 124] width 531 height 249
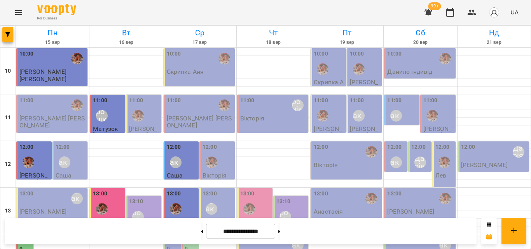
click at [167, 236] on div "14:00" at bounding box center [173, 245] width 12 height 19
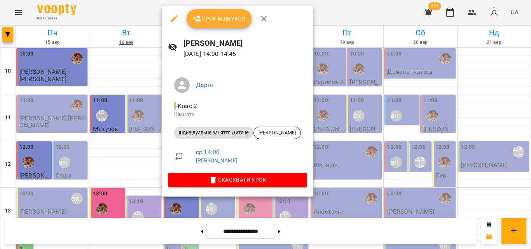
click at [140, 10] on div at bounding box center [265, 124] width 531 height 249
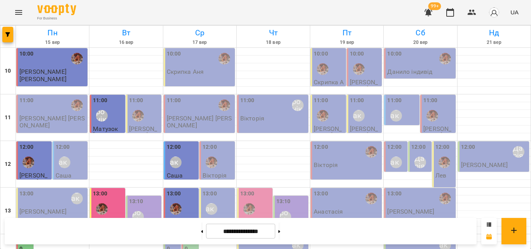
click at [185, 236] on label "14:00" at bounding box center [191, 244] width 12 height 17
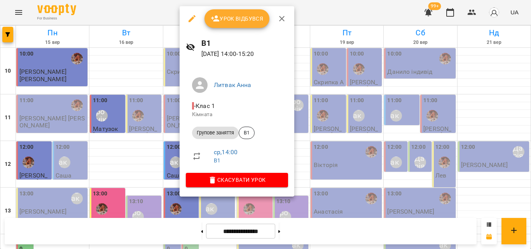
click at [161, 21] on div at bounding box center [265, 124] width 531 height 249
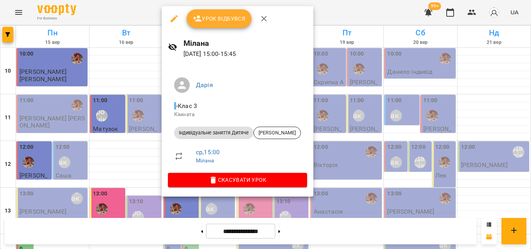
click at [142, 17] on div at bounding box center [265, 124] width 531 height 249
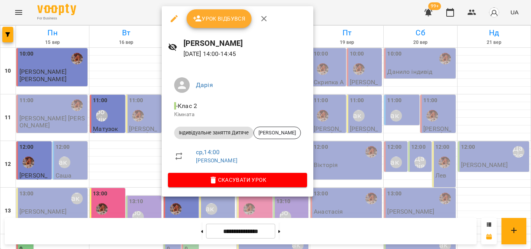
drag, startPoint x: 158, startPoint y: 23, endPoint x: 159, endPoint y: 17, distance: 5.8
click at [159, 20] on div at bounding box center [265, 124] width 531 height 249
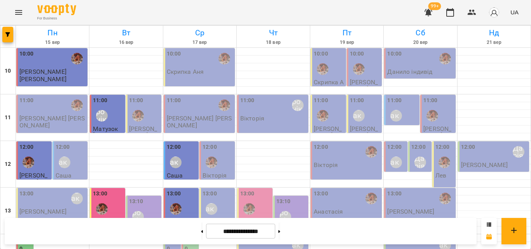
click at [169, 236] on div "14:00" at bounding box center [173, 245] width 12 height 19
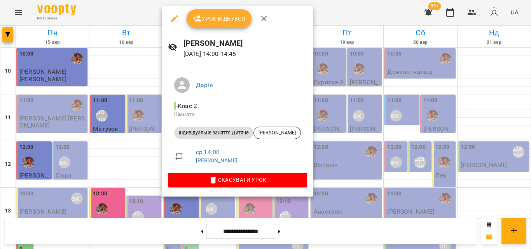
click at [343, 14] on div at bounding box center [265, 124] width 531 height 249
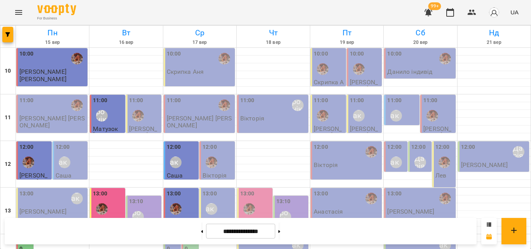
click at [191, 236] on label "14:00" at bounding box center [191, 244] width 12 height 17
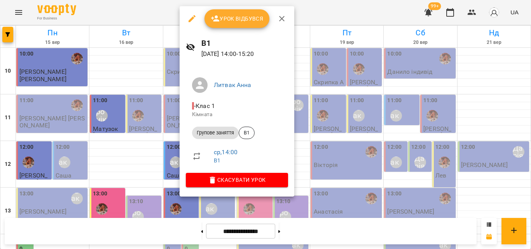
click at [347, 10] on div at bounding box center [265, 124] width 531 height 249
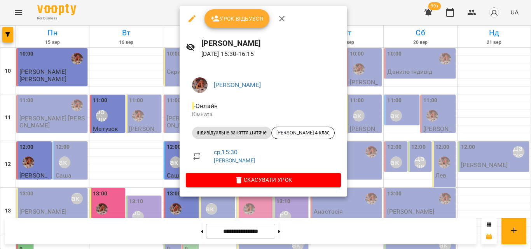
drag, startPoint x: 353, startPoint y: 8, endPoint x: 214, endPoint y: 113, distance: 174.1
click at [352, 8] on div at bounding box center [265, 124] width 531 height 249
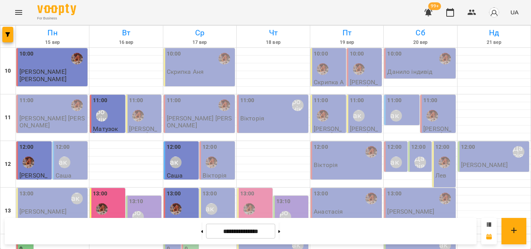
scroll to position [114, 0]
click at [173, 236] on label "14:00" at bounding box center [173, 244] width 12 height 17
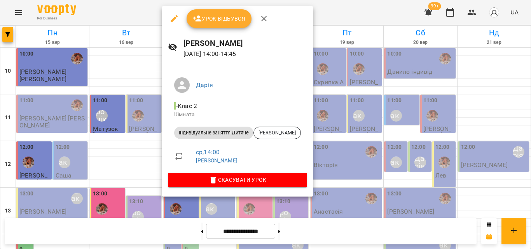
click at [231, 26] on button "Урок відбувся" at bounding box center [219, 18] width 65 height 19
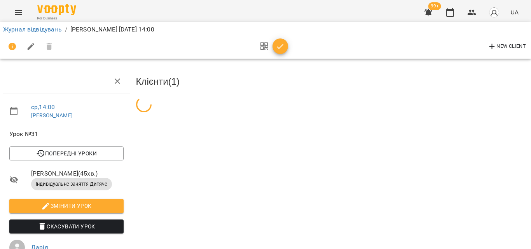
click at [273, 44] on span "button" at bounding box center [281, 46] width 16 height 9
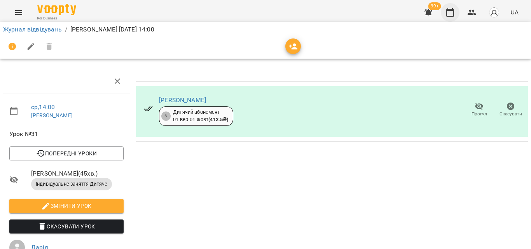
click at [452, 14] on icon "button" at bounding box center [450, 12] width 9 height 9
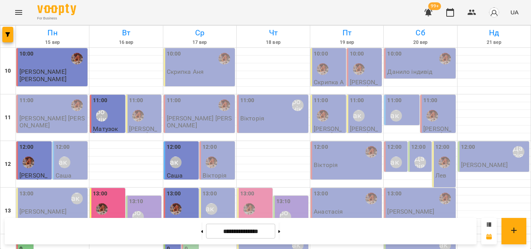
scroll to position [194, 0]
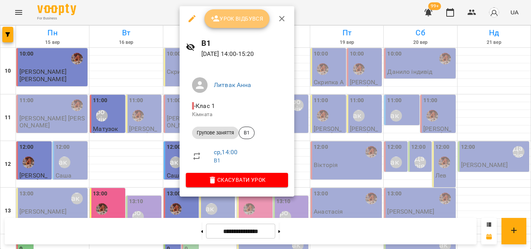
click at [218, 22] on icon "button" at bounding box center [215, 18] width 9 height 9
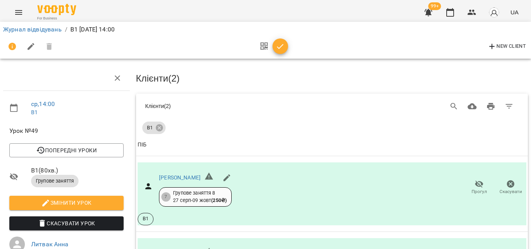
scroll to position [114, 0]
click at [273, 51] on span "button" at bounding box center [281, 46] width 16 height 9
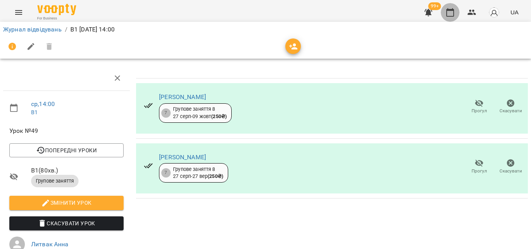
click at [444, 15] on button "button" at bounding box center [450, 12] width 19 height 19
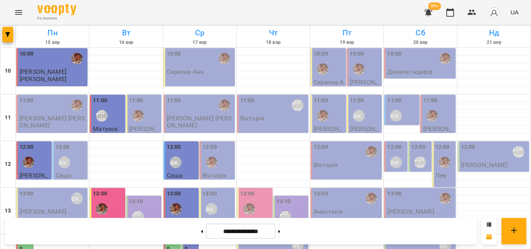
scroll to position [194, 0]
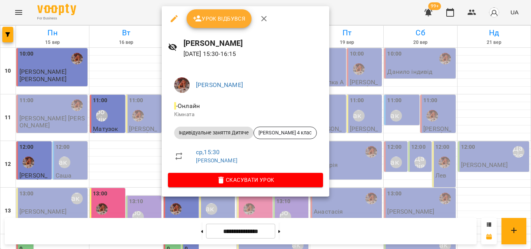
click at [141, 17] on div at bounding box center [265, 124] width 531 height 249
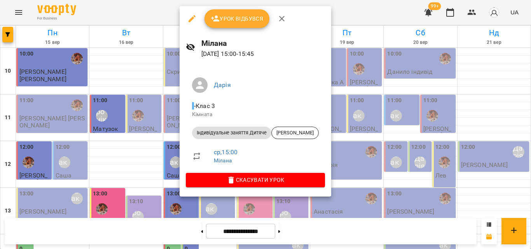
click at [158, 5] on div at bounding box center [265, 124] width 531 height 249
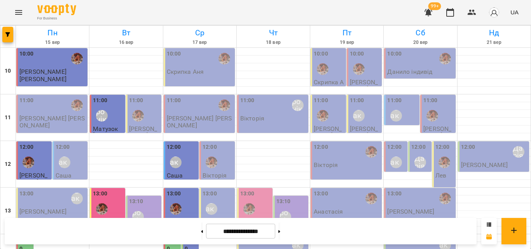
scroll to position [152, 0]
click at [197, 234] on div "14:00 Дарія Віхлянцева Яся Віхлянцева Яся" at bounding box center [190, 249] width 18 height 31
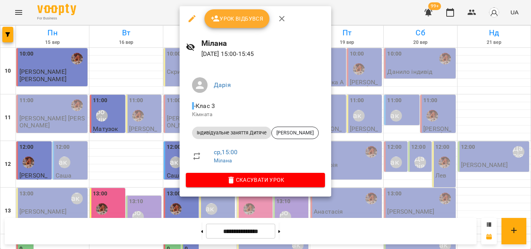
click at [135, 5] on div at bounding box center [265, 124] width 531 height 249
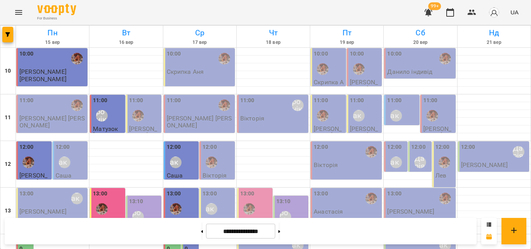
scroll to position [0, 0]
click at [213, 164] on img "Анна Клочаник" at bounding box center [212, 163] width 12 height 12
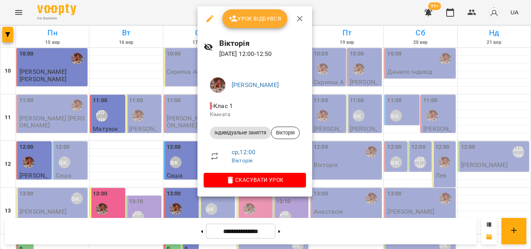
click at [168, 11] on div at bounding box center [265, 124] width 531 height 249
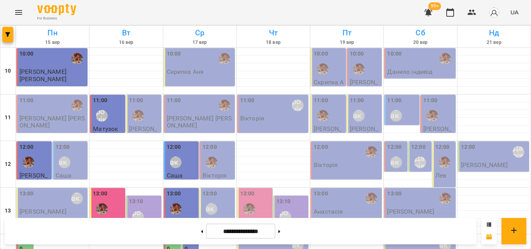
click at [225, 152] on div "12:00" at bounding box center [218, 157] width 31 height 28
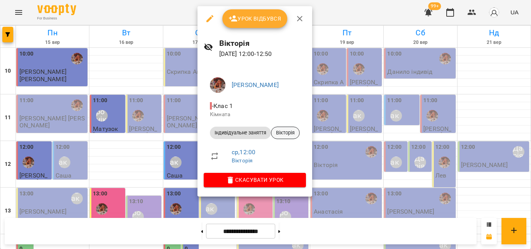
click at [295, 137] on div "Вікторія" at bounding box center [285, 133] width 29 height 12
